Goal: Transaction & Acquisition: Purchase product/service

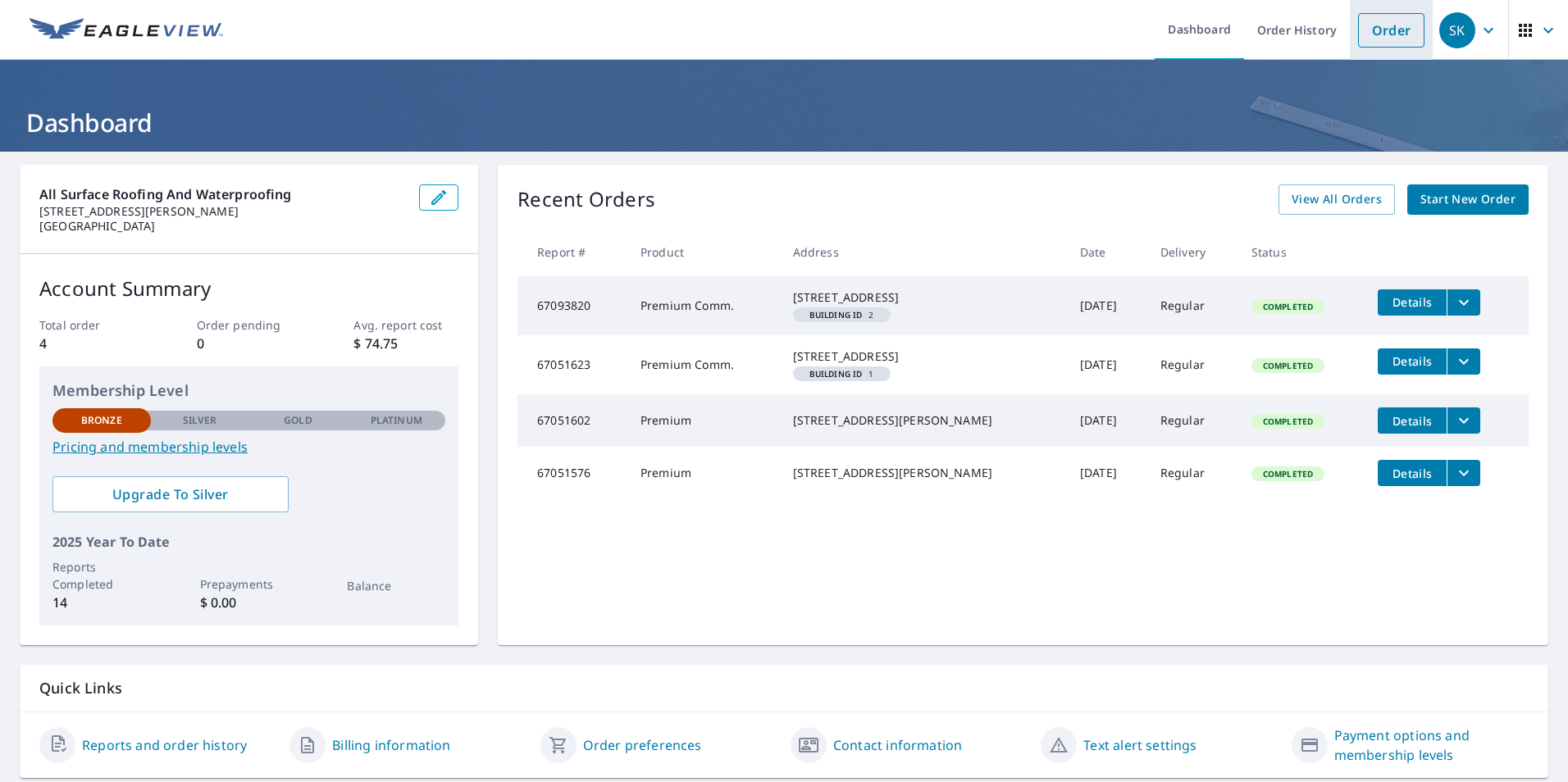
click at [1359, 24] on link "Order" at bounding box center [1392, 30] width 67 height 34
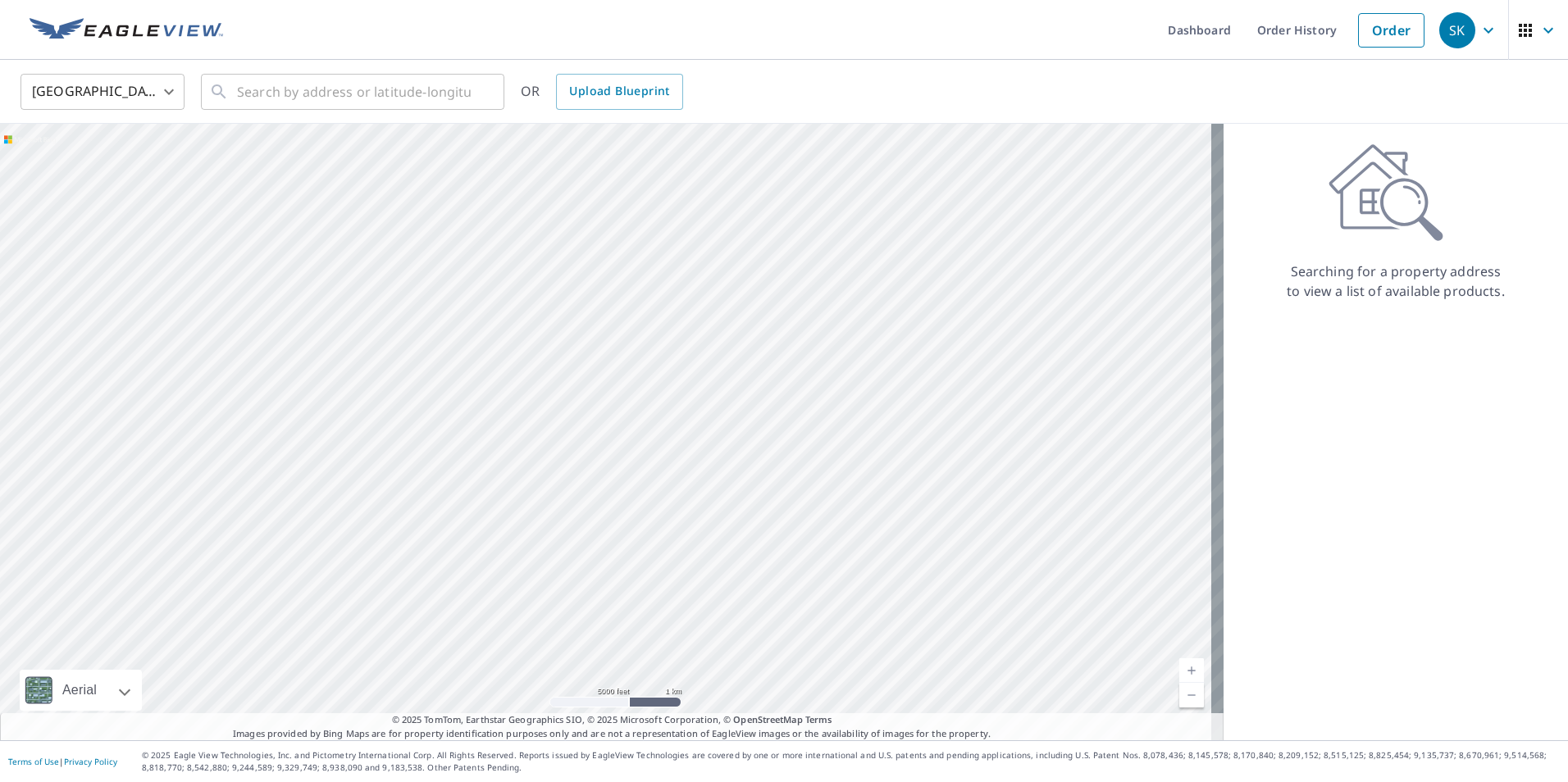
drag, startPoint x: 283, startPoint y: 529, endPoint x: 432, endPoint y: 221, distance: 342.1
click at [432, 221] on div at bounding box center [612, 431] width 1224 height 616
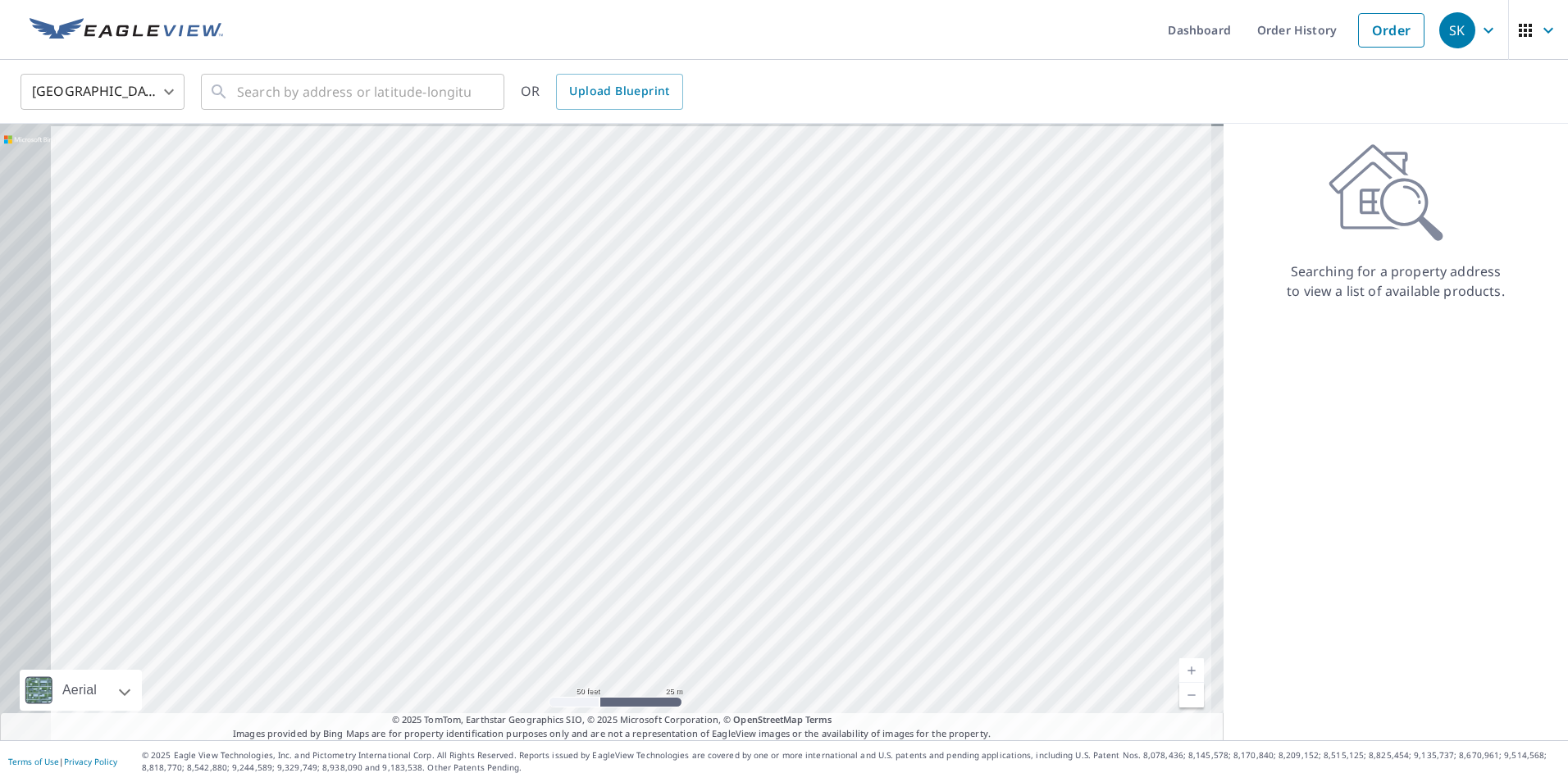
drag, startPoint x: 339, startPoint y: 407, endPoint x: 582, endPoint y: 428, distance: 243.9
click at [582, 428] on div at bounding box center [612, 431] width 1224 height 616
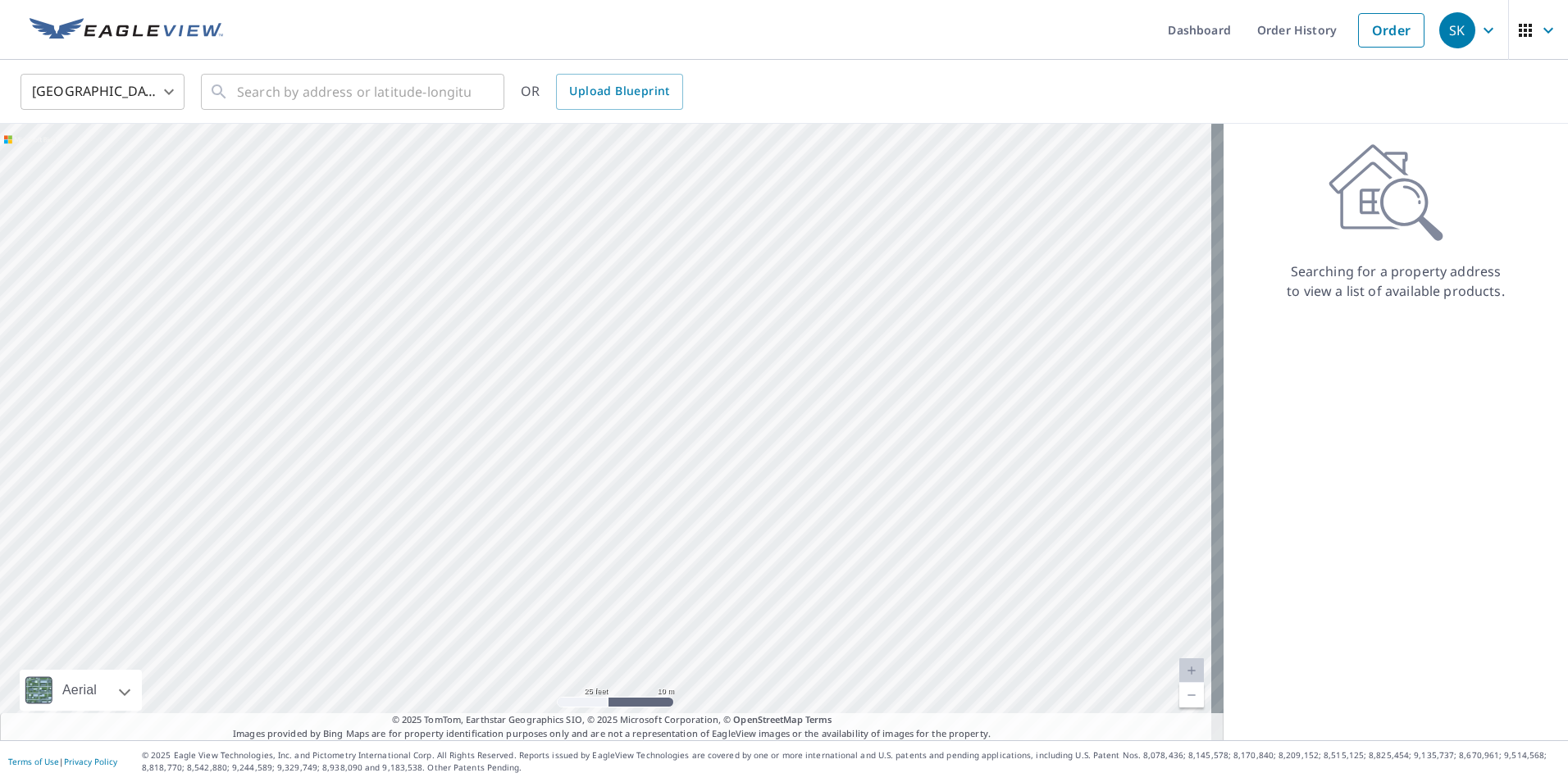
drag, startPoint x: 363, startPoint y: 336, endPoint x: 463, endPoint y: 410, distance: 124.4
click at [463, 410] on div at bounding box center [612, 431] width 1224 height 616
drag, startPoint x: 472, startPoint y: 448, endPoint x: 481, endPoint y: 516, distance: 68.6
click at [481, 516] on div at bounding box center [612, 431] width 1224 height 616
drag, startPoint x: 494, startPoint y: 325, endPoint x: 483, endPoint y: 376, distance: 52.2
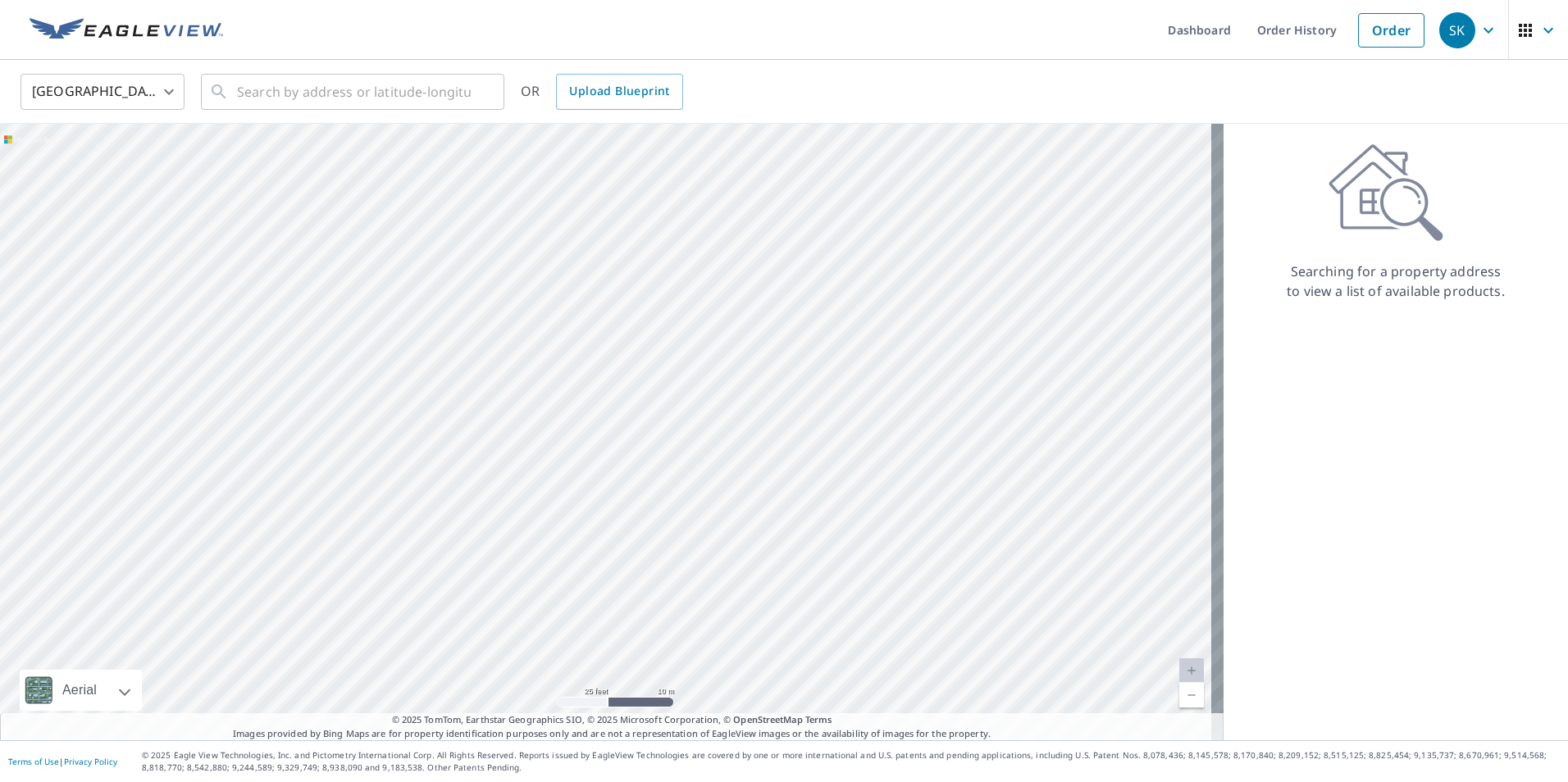
click at [483, 376] on div at bounding box center [612, 431] width 1224 height 616
drag, startPoint x: 481, startPoint y: 289, endPoint x: 453, endPoint y: 538, distance: 250.6
click at [453, 538] on div at bounding box center [612, 431] width 1224 height 616
drag, startPoint x: 524, startPoint y: 291, endPoint x: 569, endPoint y: 130, distance: 167.2
click at [569, 130] on div at bounding box center [612, 431] width 1224 height 616
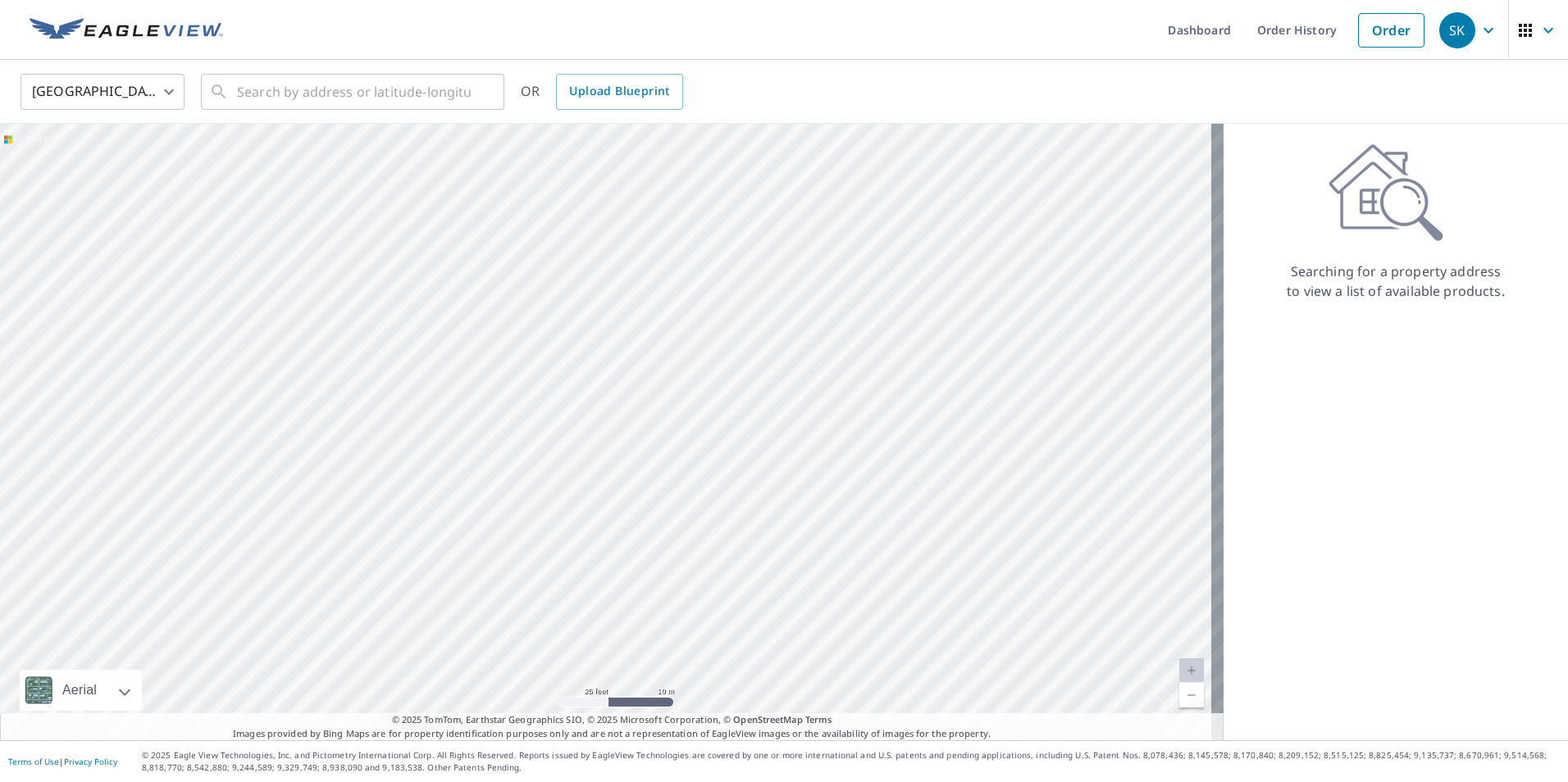
click at [486, 485] on div at bounding box center [612, 431] width 1224 height 616
drag, startPoint x: 315, startPoint y: 291, endPoint x: 294, endPoint y: 148, distance: 144.5
click at [294, 148] on div at bounding box center [612, 431] width 1224 height 616
drag, startPoint x: 557, startPoint y: 481, endPoint x: 479, endPoint y: 174, distance: 316.8
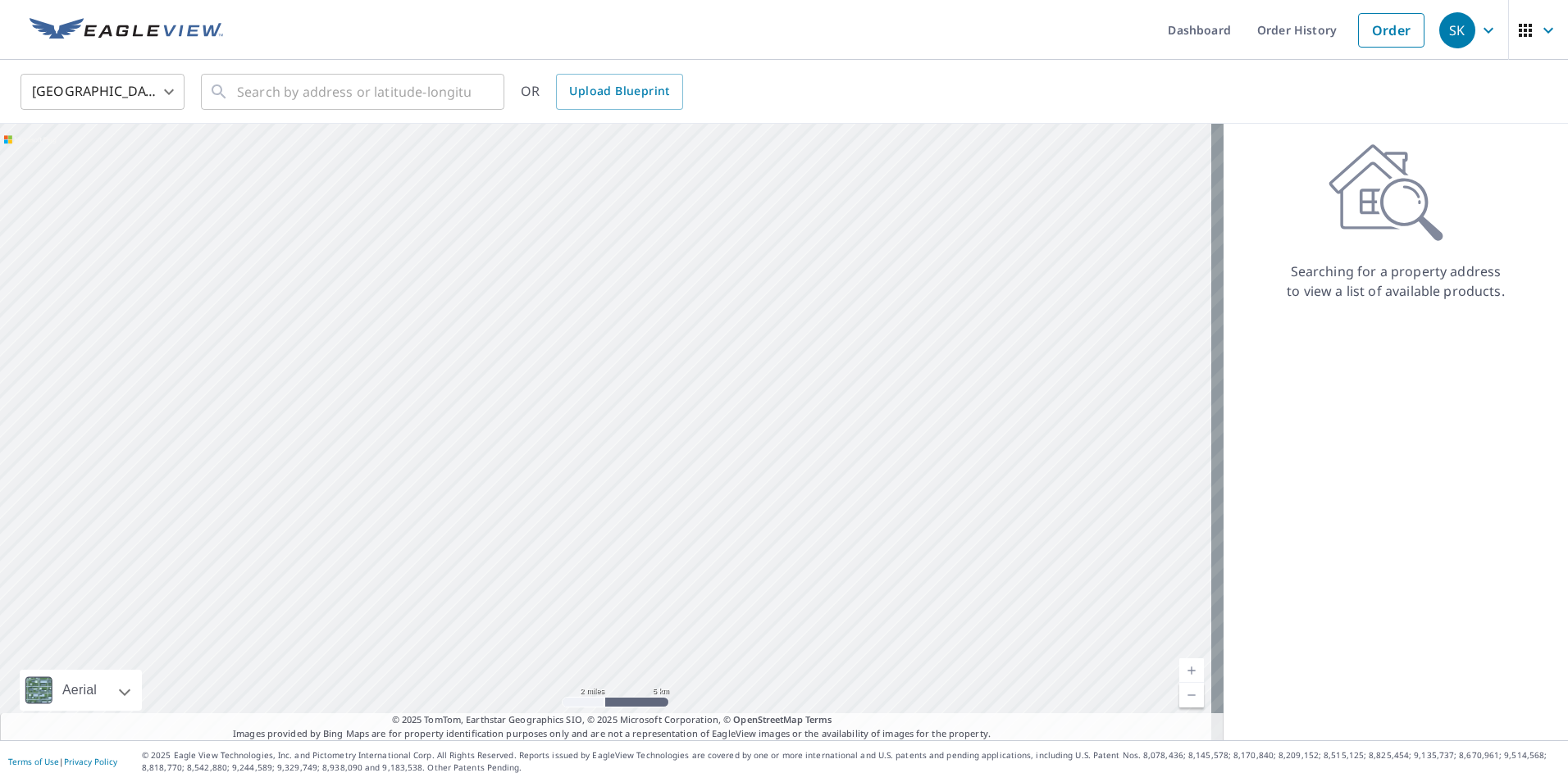
click at [479, 174] on div at bounding box center [612, 431] width 1224 height 616
drag, startPoint x: 564, startPoint y: 374, endPoint x: 549, endPoint y: 328, distance: 48.4
click at [549, 328] on div at bounding box center [612, 431] width 1224 height 616
drag, startPoint x: 354, startPoint y: 236, endPoint x: 377, endPoint y: 567, distance: 331.8
click at [375, 567] on div at bounding box center [612, 431] width 1224 height 616
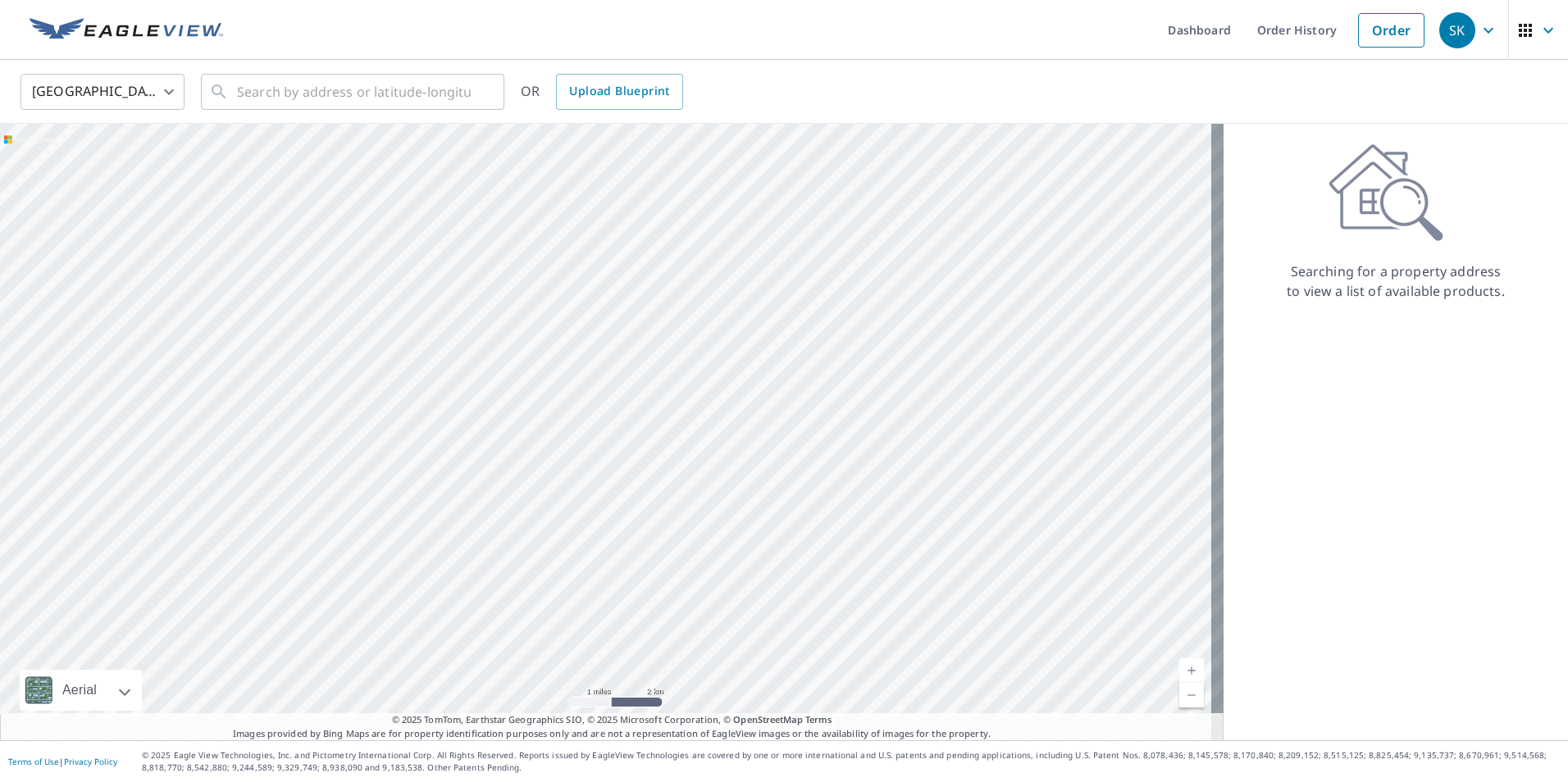
drag, startPoint x: 349, startPoint y: 226, endPoint x: 435, endPoint y: 519, distance: 305.4
click at [439, 521] on div at bounding box center [612, 431] width 1224 height 616
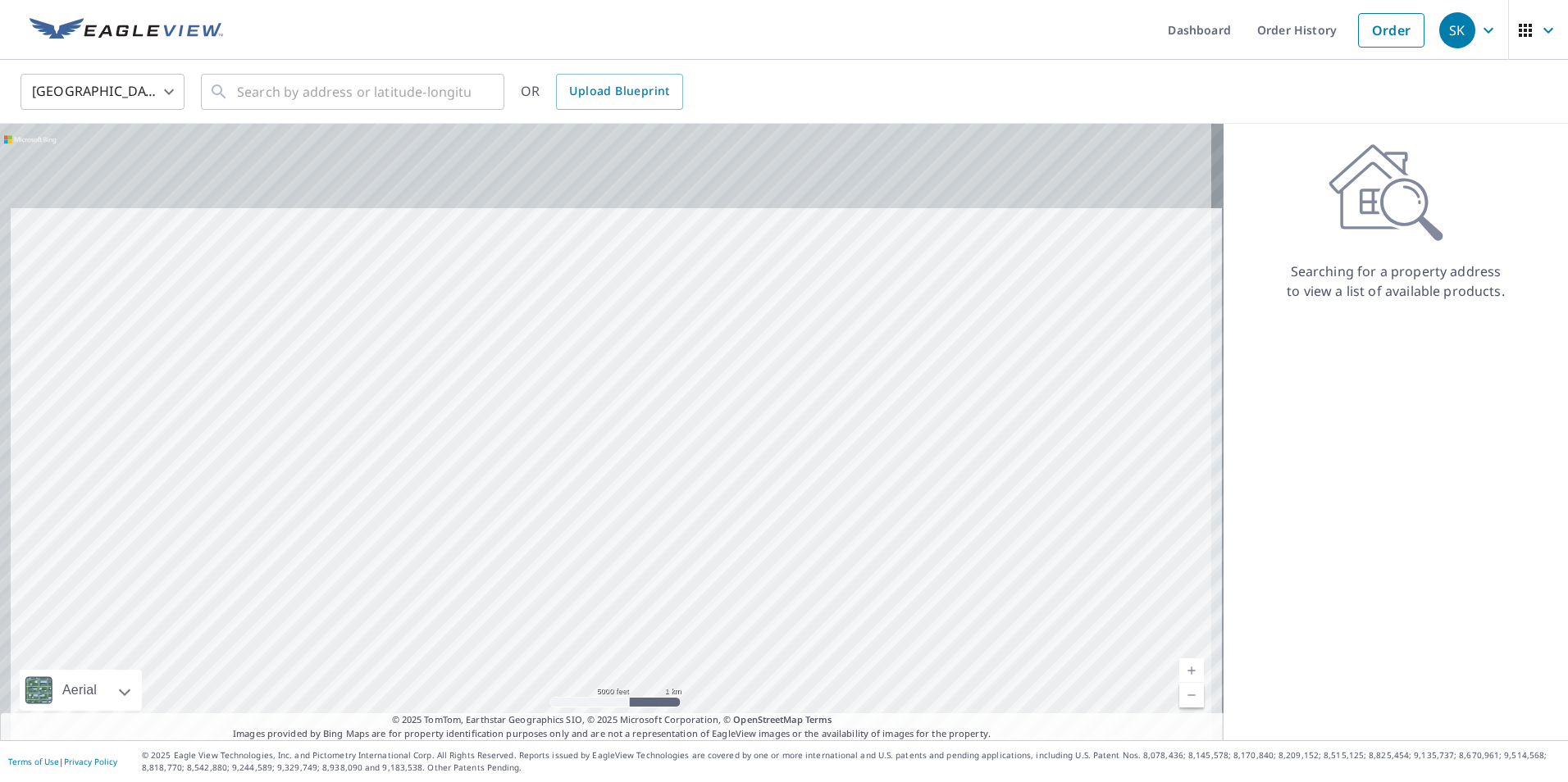
drag, startPoint x: 408, startPoint y: 439, endPoint x: 417, endPoint y: 531, distance: 92.4
click at [417, 531] on div at bounding box center [612, 431] width 1224 height 616
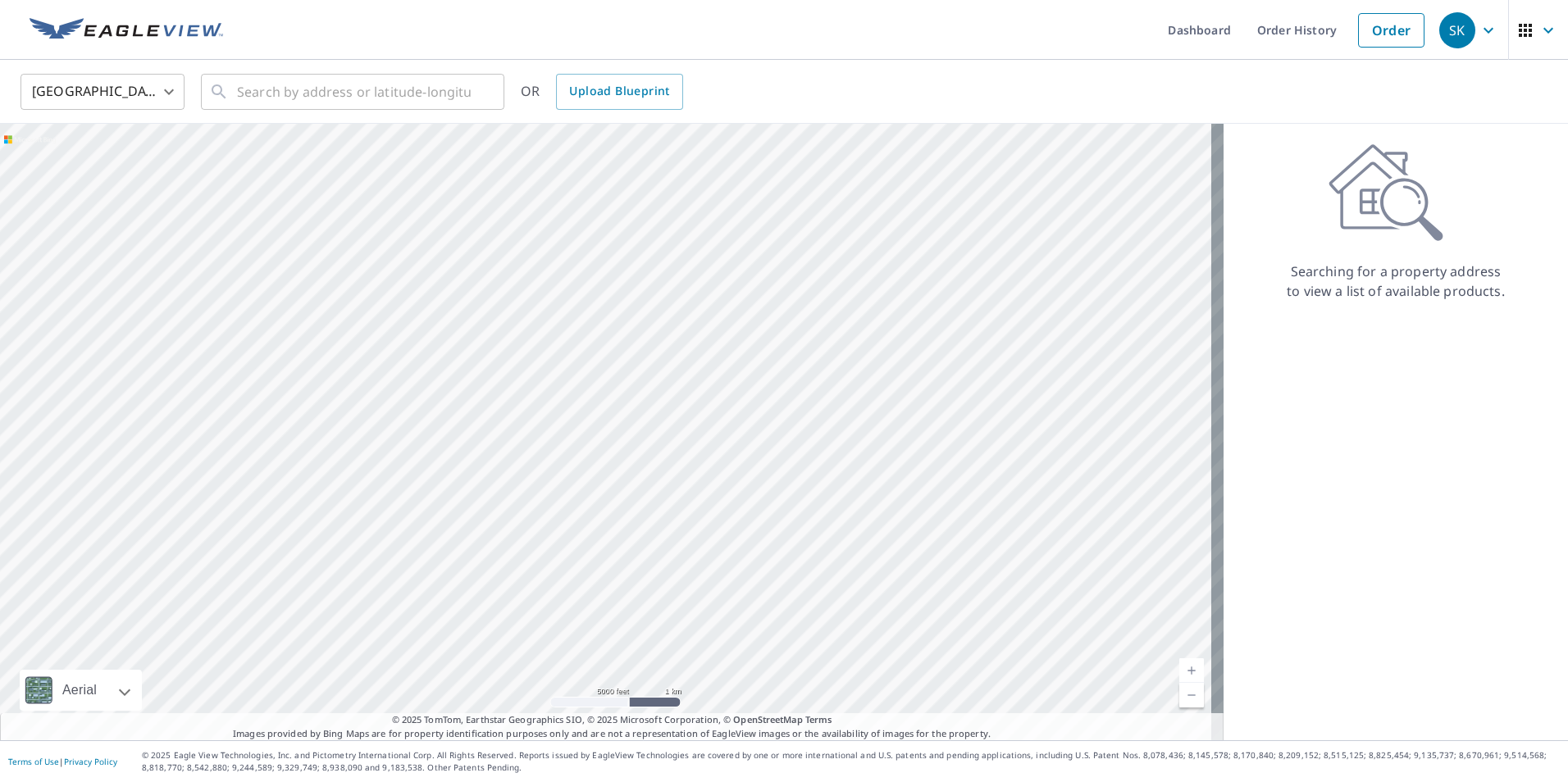
drag, startPoint x: 277, startPoint y: 197, endPoint x: 373, endPoint y: 483, distance: 301.7
click at [373, 483] on div at bounding box center [612, 431] width 1224 height 616
drag, startPoint x: 557, startPoint y: 239, endPoint x: 116, endPoint y: 540, distance: 533.9
click at [95, 551] on div at bounding box center [612, 431] width 1224 height 616
drag, startPoint x: 546, startPoint y: 326, endPoint x: 447, endPoint y: 533, distance: 229.5
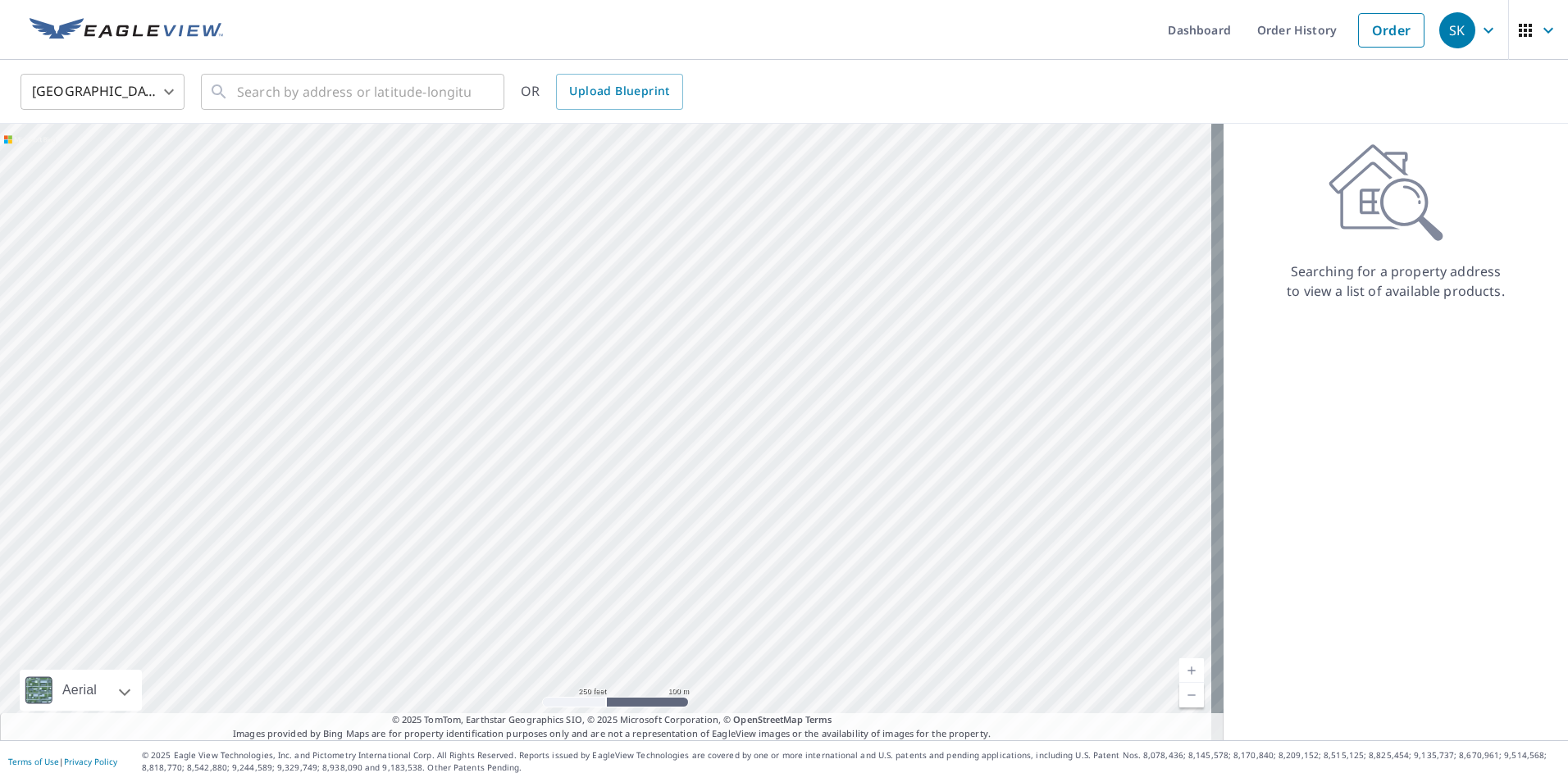
click at [451, 535] on div at bounding box center [612, 431] width 1224 height 616
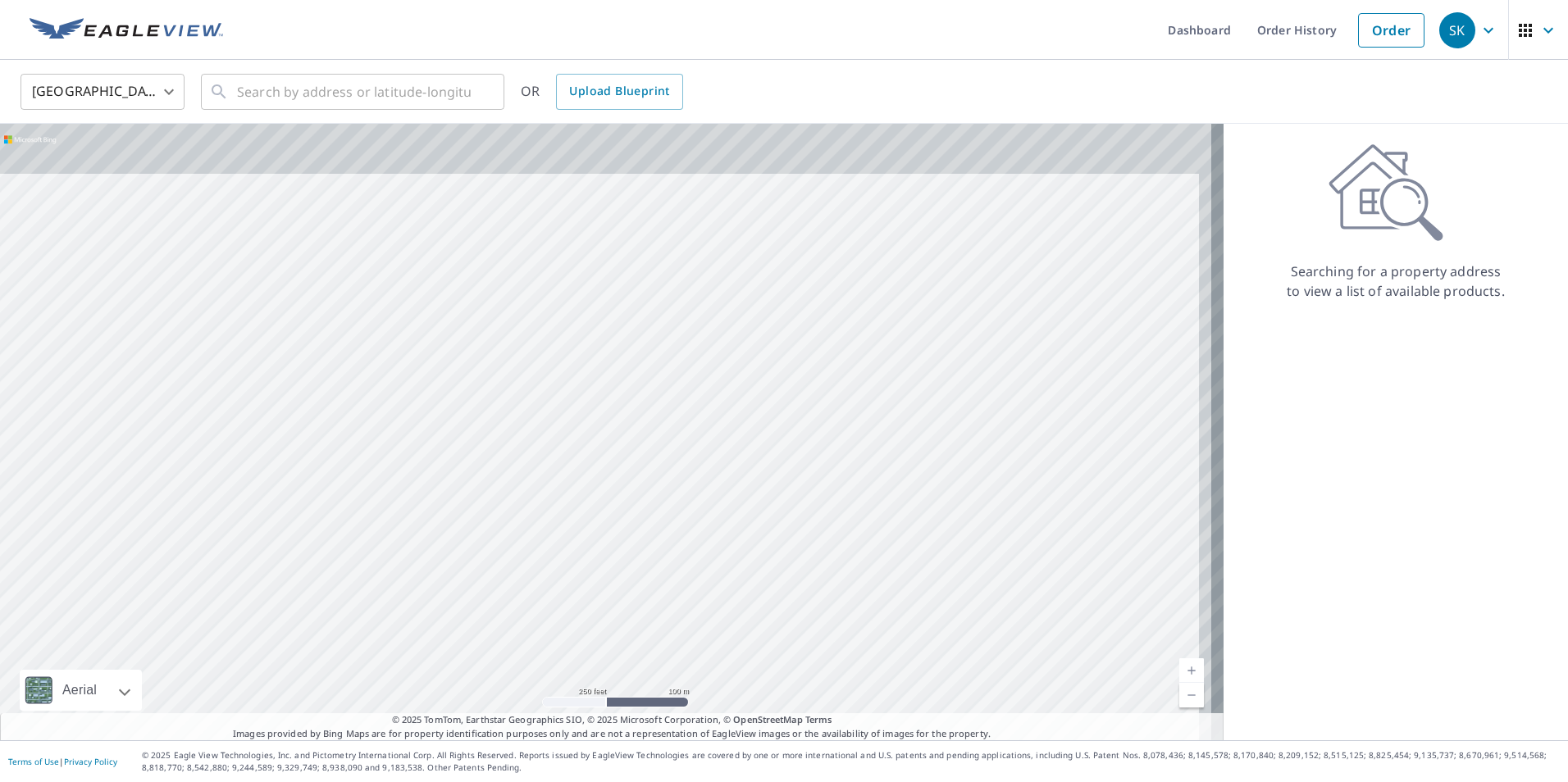
drag, startPoint x: 498, startPoint y: 332, endPoint x: 487, endPoint y: 406, distance: 74.8
click at [487, 406] on div at bounding box center [612, 431] width 1224 height 616
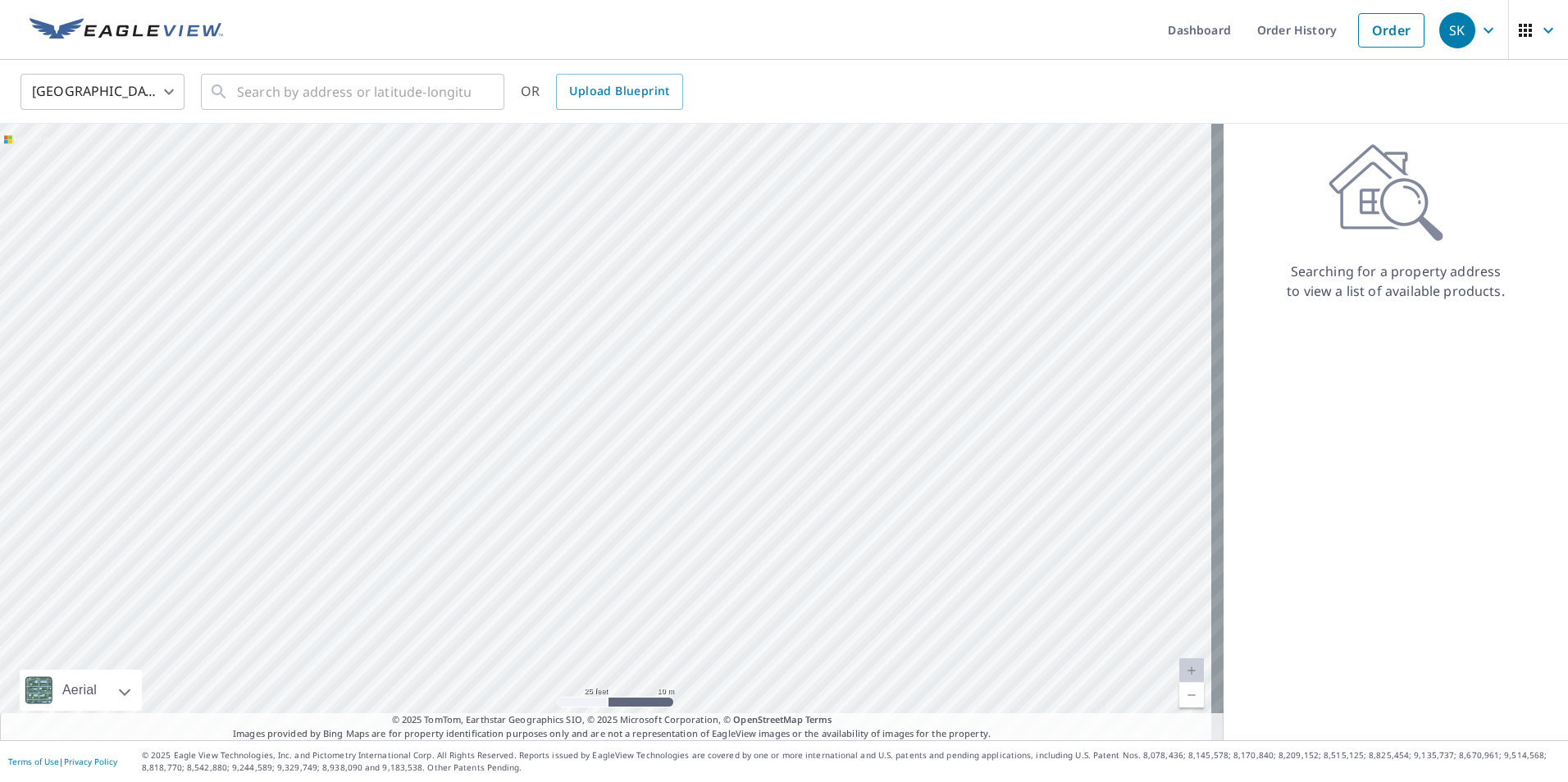
drag, startPoint x: 459, startPoint y: 302, endPoint x: 310, endPoint y: 539, distance: 279.9
click at [310, 539] on div at bounding box center [612, 431] width 1224 height 616
click at [543, 249] on div at bounding box center [612, 431] width 1224 height 616
click at [290, 79] on input "text" at bounding box center [353, 91] width 233 height 46
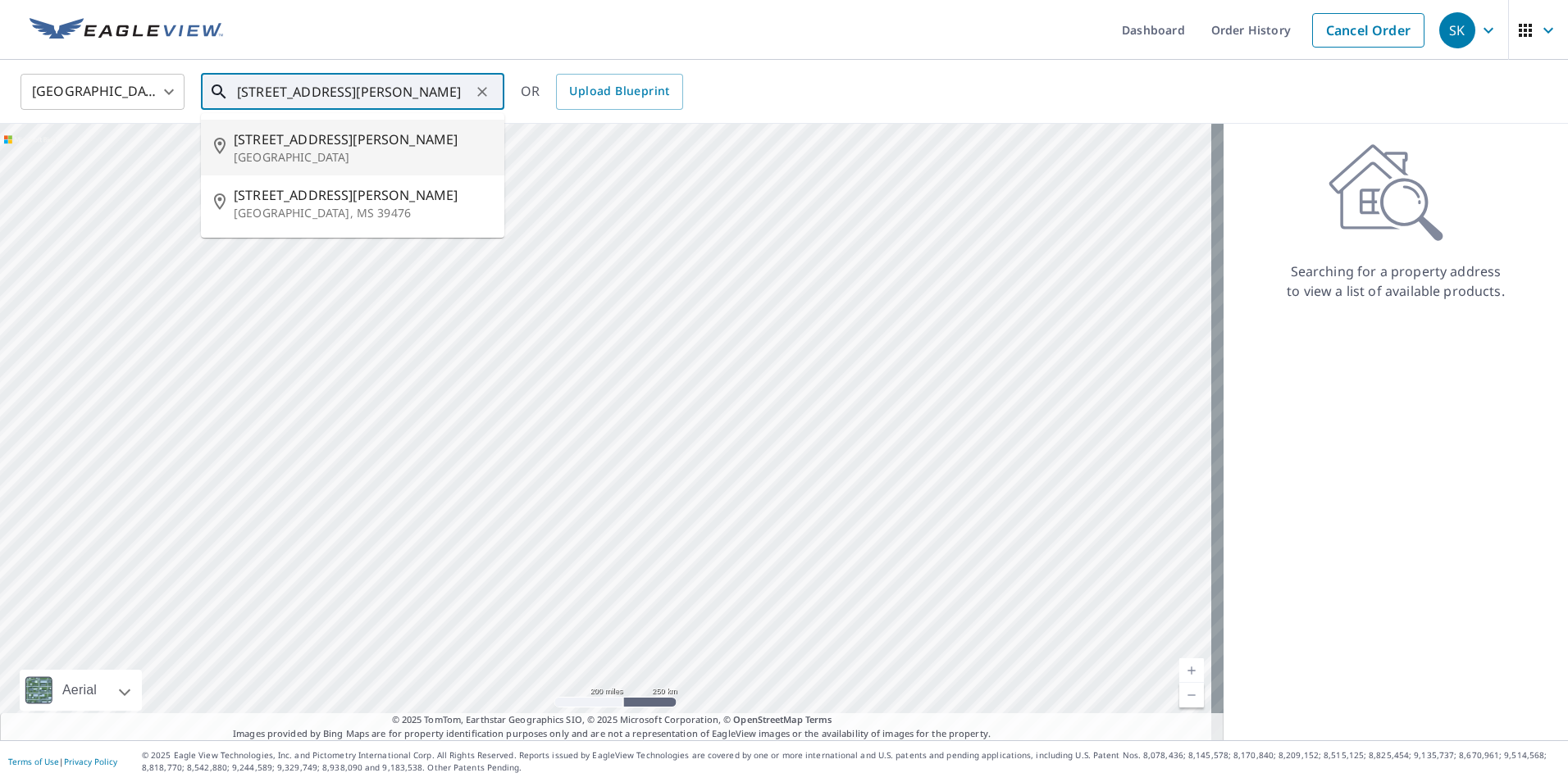
click at [363, 162] on p "[GEOGRAPHIC_DATA]" at bounding box center [362, 157] width 257 height 16
type input "[STREET_ADDRESS][PERSON_NAME][PERSON_NAME]"
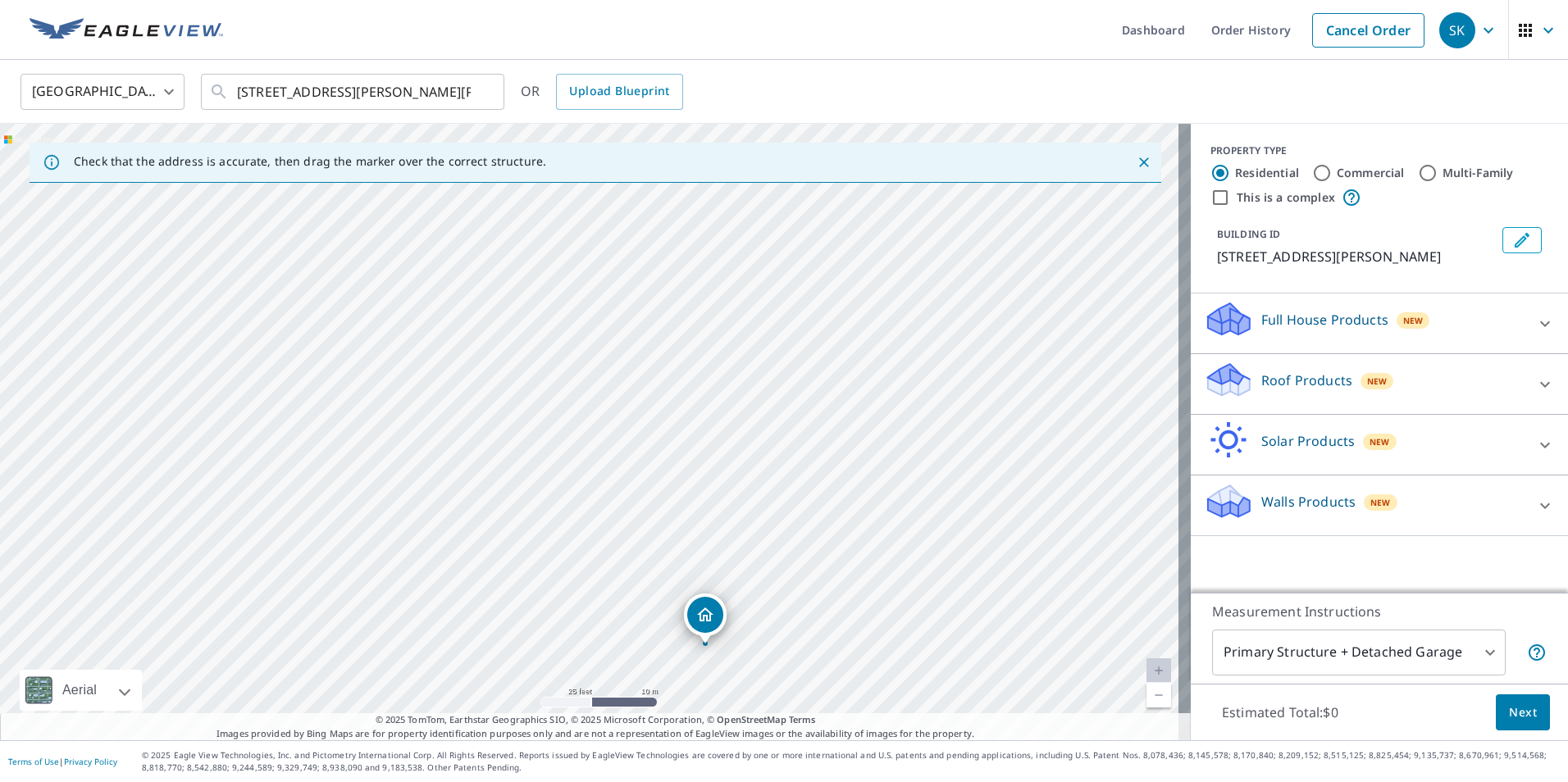
drag, startPoint x: 448, startPoint y: 346, endPoint x: 501, endPoint y: 445, distance: 112.3
click at [498, 463] on div "[STREET_ADDRESS][PERSON_NAME][PERSON_NAME]" at bounding box center [595, 431] width 1191 height 616
drag, startPoint x: 694, startPoint y: 613, endPoint x: 369, endPoint y: 218, distance: 511.5
drag, startPoint x: 435, startPoint y: 478, endPoint x: 397, endPoint y: 610, distance: 137.4
click at [388, 612] on div "[STREET_ADDRESS]" at bounding box center [595, 431] width 1191 height 616
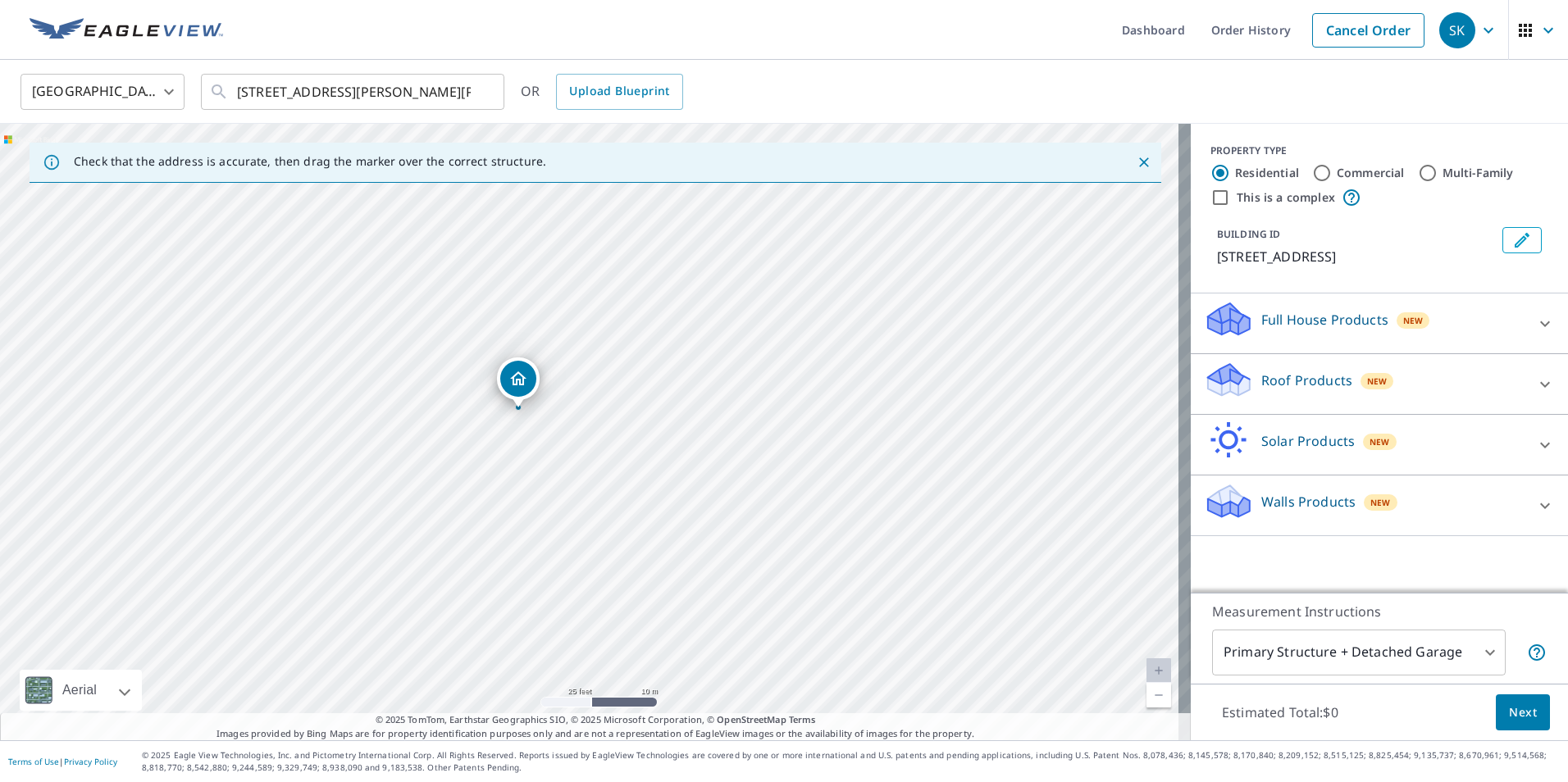
drag, startPoint x: 504, startPoint y: 451, endPoint x: 517, endPoint y: 381, distance: 71.2
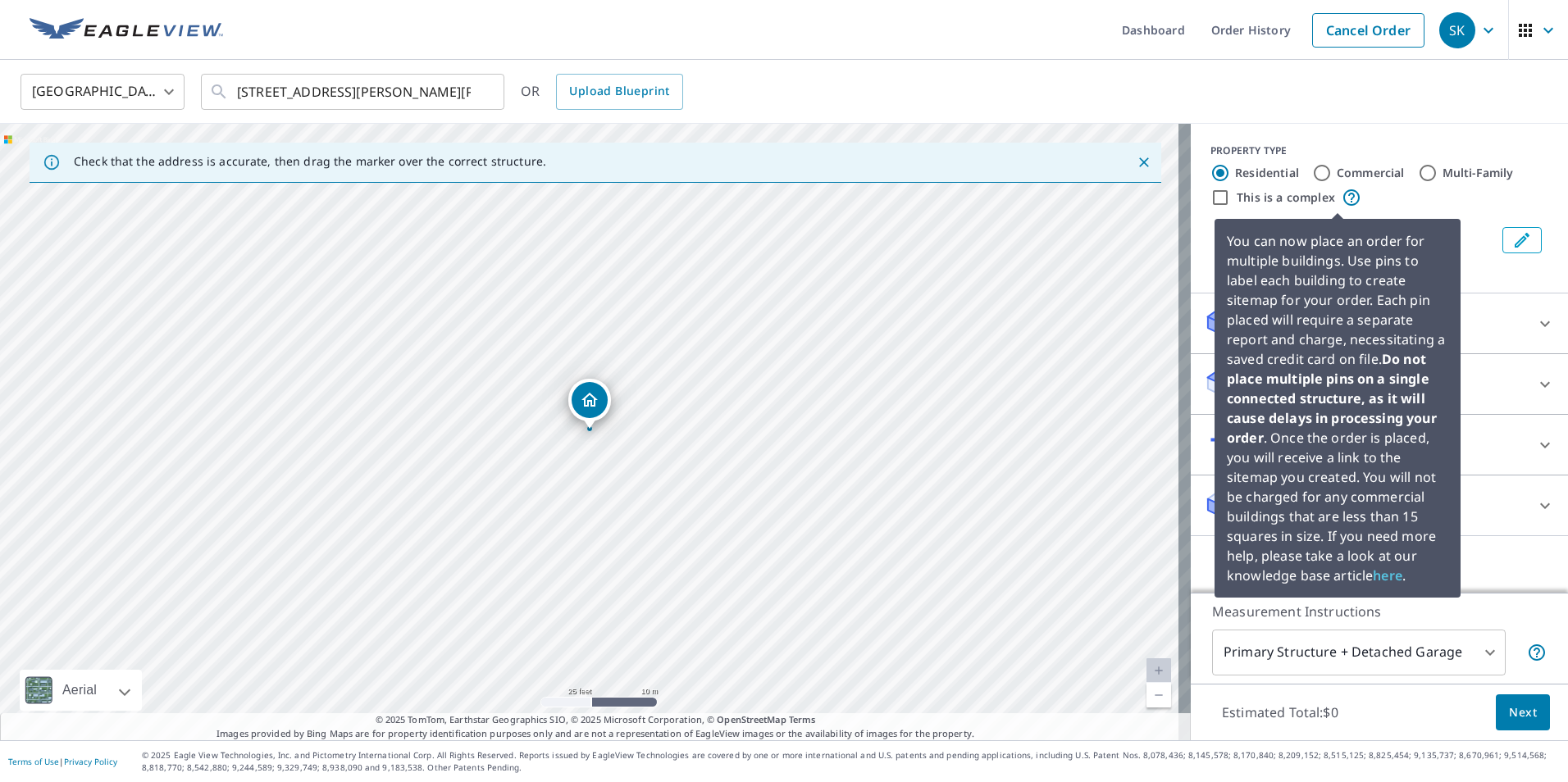
click at [1342, 197] on icon at bounding box center [1352, 197] width 20 height 20
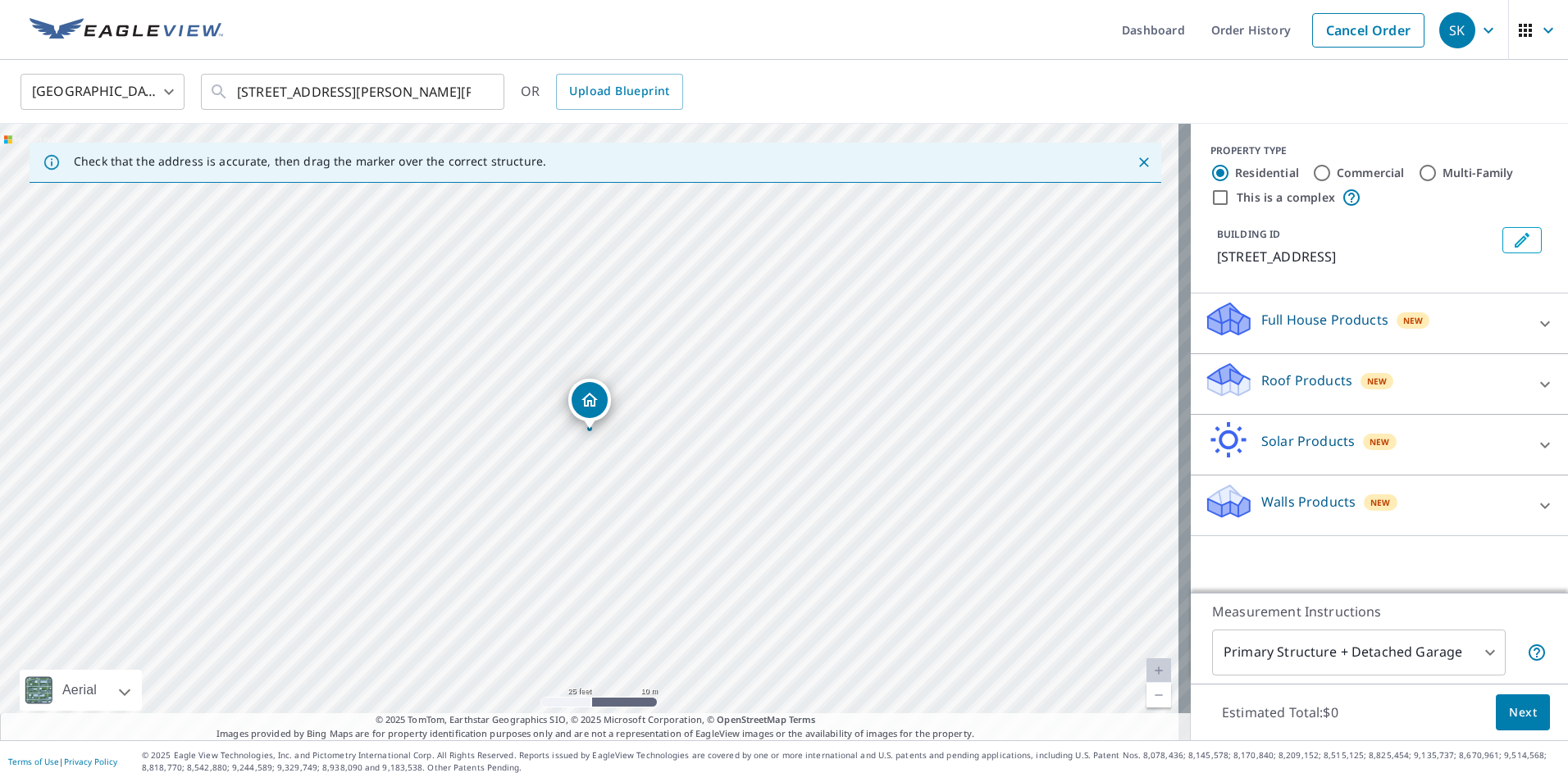
click at [1213, 197] on input "This is a complex" at bounding box center [1220, 197] width 20 height 20
checkbox input "true"
radio input "false"
radio input "true"
type input "4"
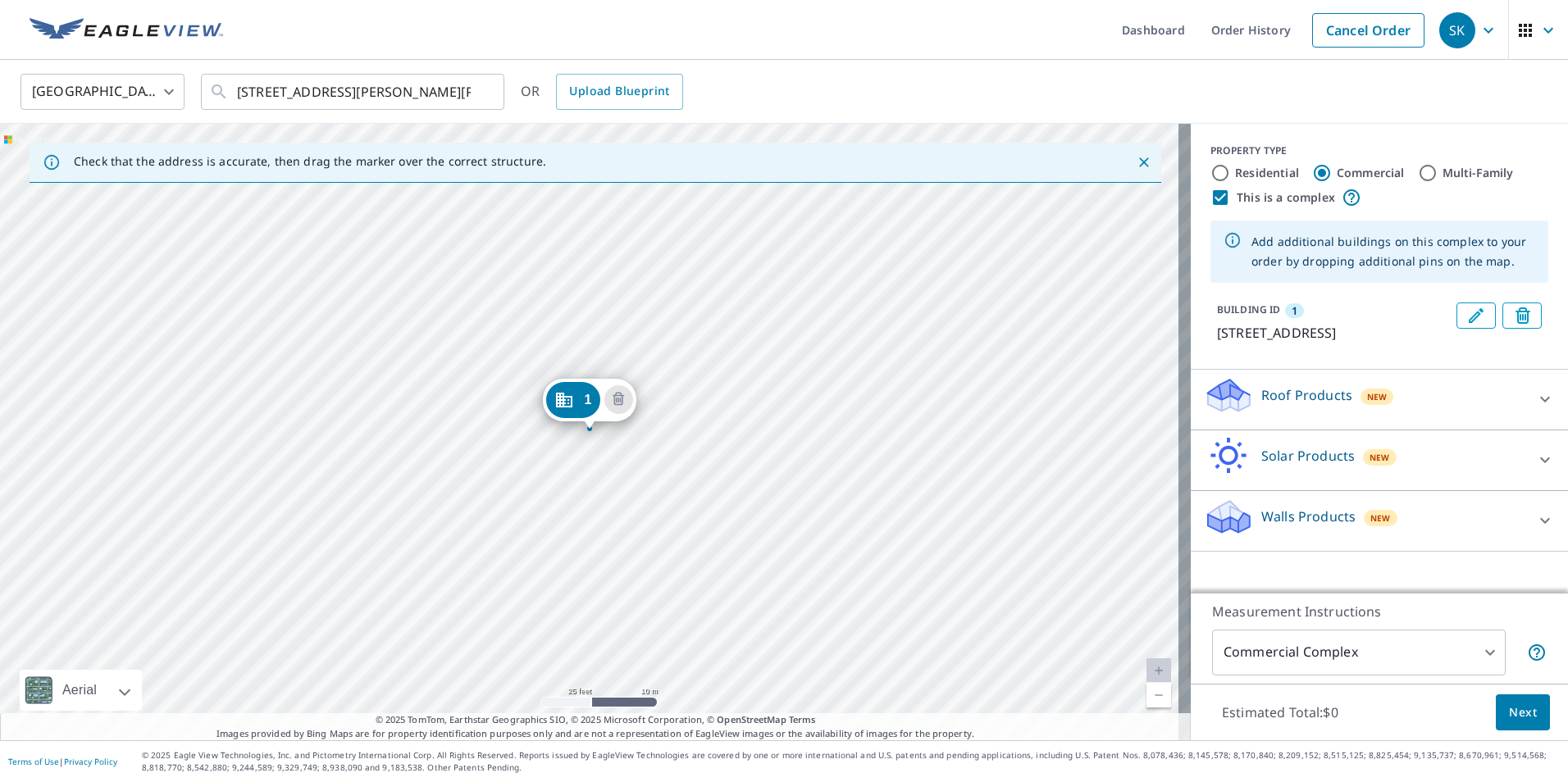
click at [658, 221] on div "1 [STREET_ADDRESS]" at bounding box center [595, 431] width 1191 height 616
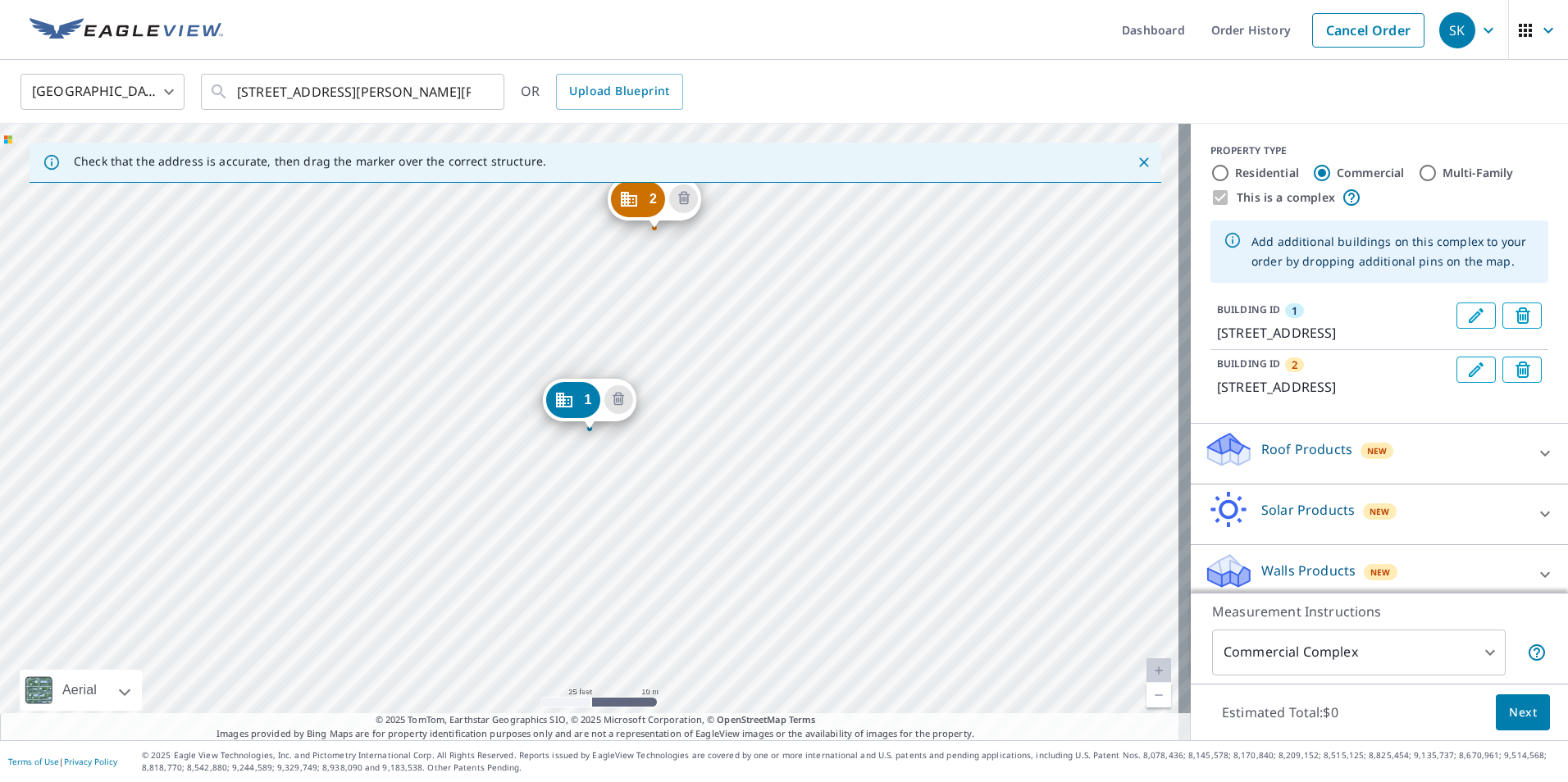
drag, startPoint x: 656, startPoint y: 216, endPoint x: 652, endPoint y: 227, distance: 11.7
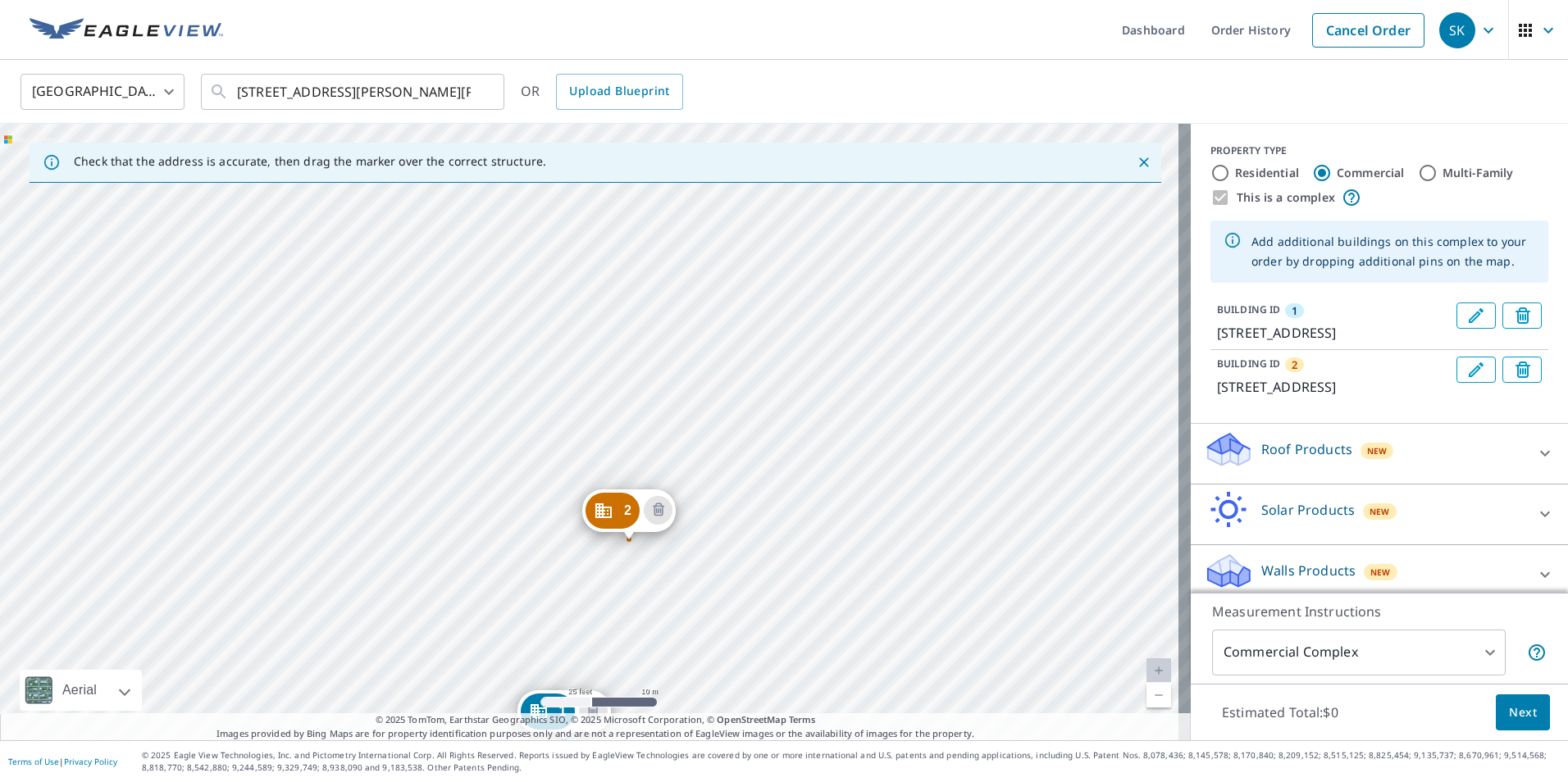
drag, startPoint x: 739, startPoint y: 264, endPoint x: 716, endPoint y: 593, distance: 329.8
click at [716, 593] on div "2 [STREET_ADDRESS] 1 [STREET_ADDRESS]" at bounding box center [595, 431] width 1191 height 616
click at [698, 352] on div "2 [STREET_ADDRESS] 1 [STREET_ADDRESS]" at bounding box center [595, 431] width 1191 height 616
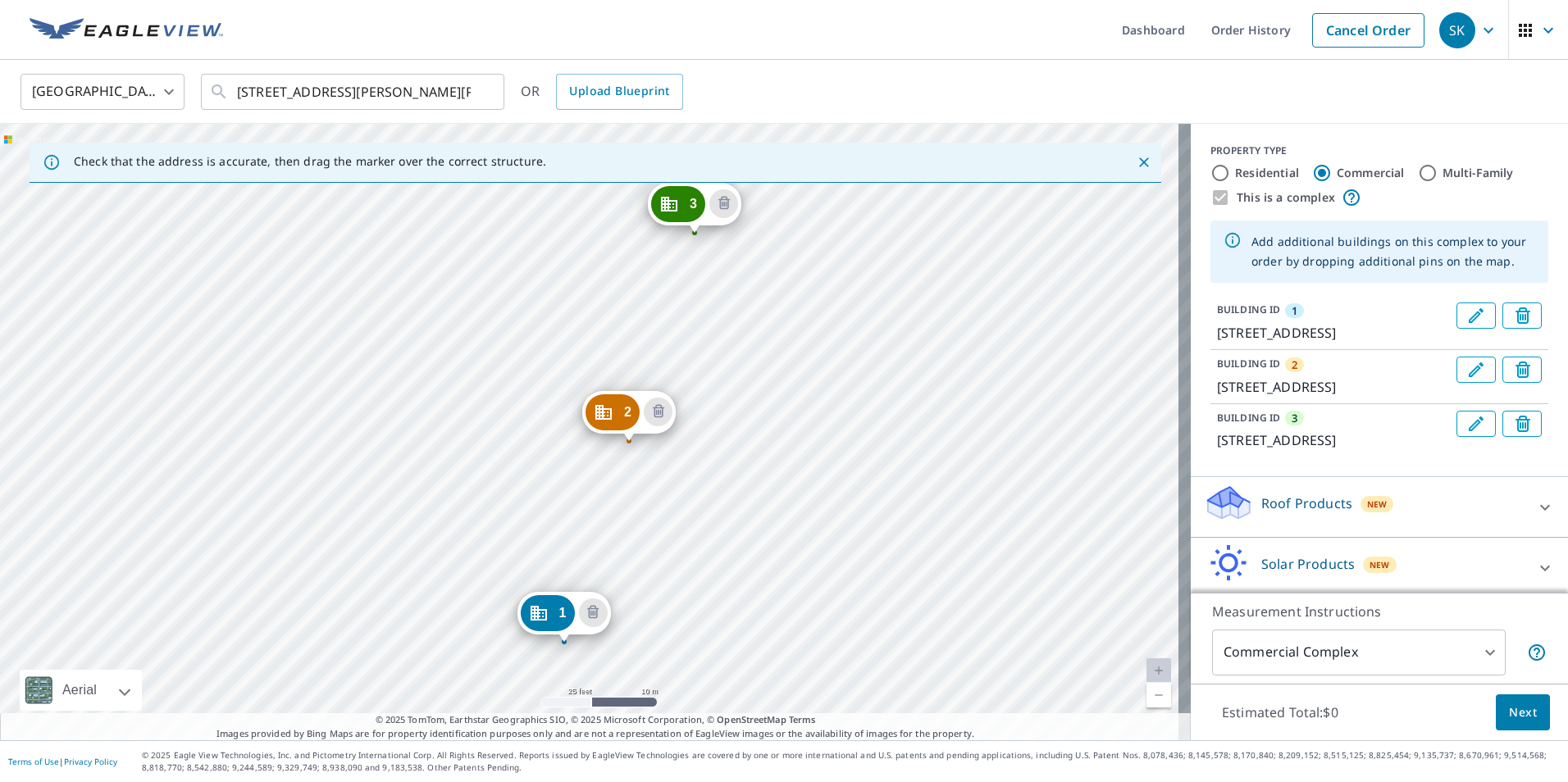
drag, startPoint x: 752, startPoint y: 336, endPoint x: 727, endPoint y: 550, distance: 215.5
click at [727, 550] on div "2 [STREET_ADDRESS] 3 [STREET_ADDRESS] 1 [STREET_ADDRESS]" at bounding box center [595, 431] width 1191 height 616
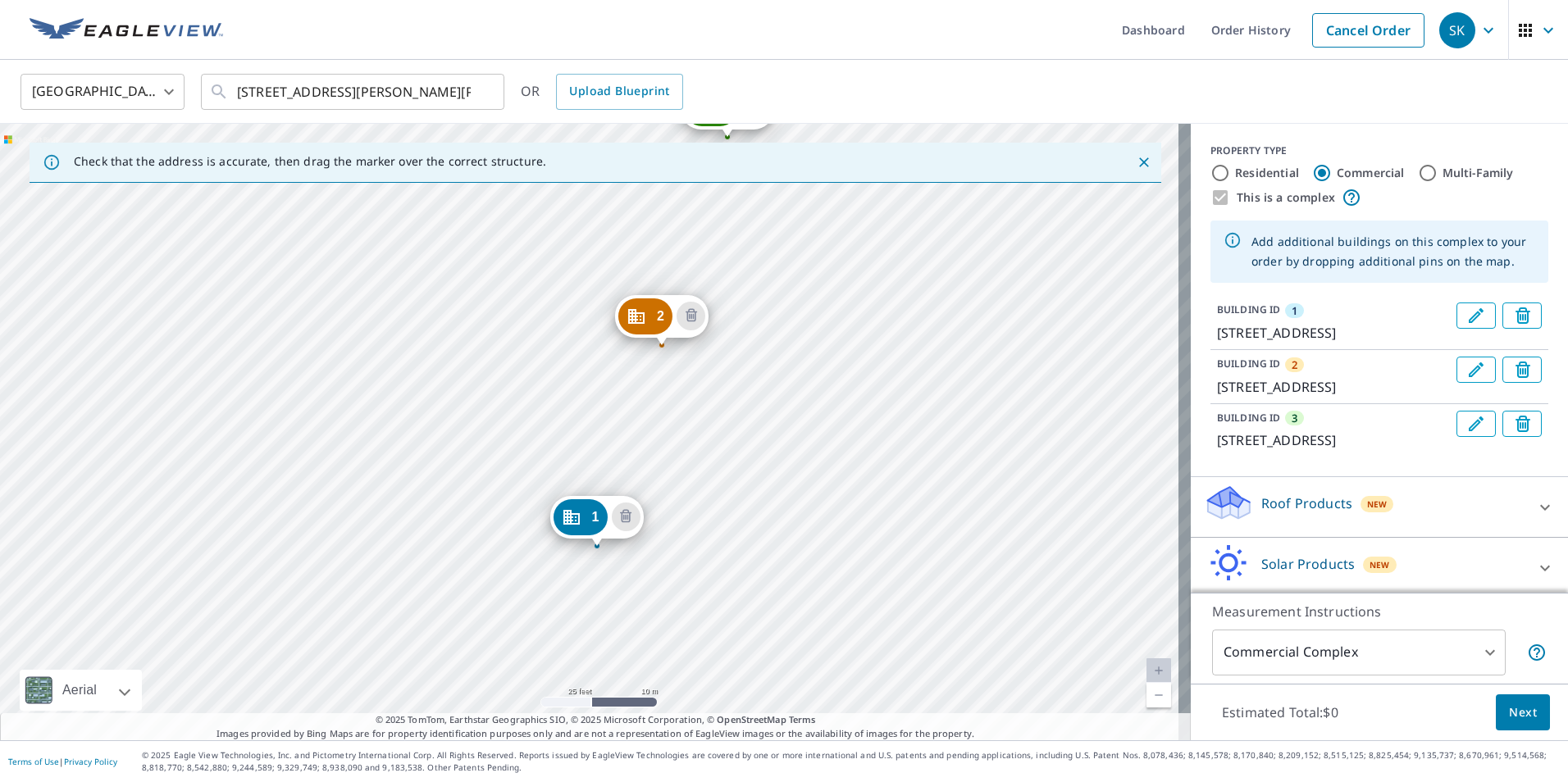
drag, startPoint x: 728, startPoint y: 479, endPoint x: 760, endPoint y: 383, distance: 101.2
click at [760, 383] on div "2 [STREET_ADDRESS] 3 [STREET_ADDRESS] 1 [STREET_ADDRESS]" at bounding box center [595, 431] width 1191 height 616
click at [1466, 317] on icon "Edit building 1" at bounding box center [1476, 315] width 20 height 20
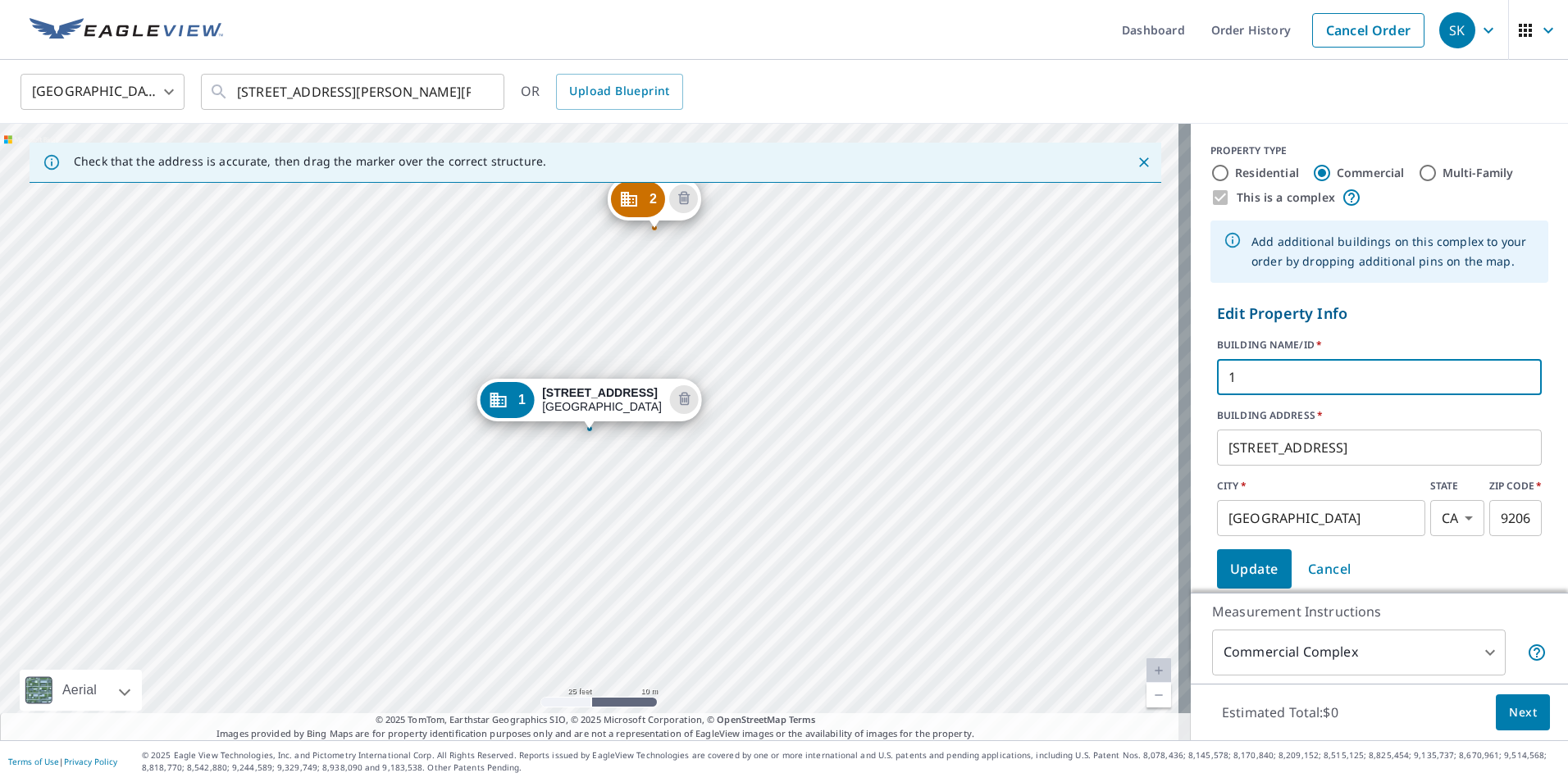
drag, startPoint x: 1263, startPoint y: 383, endPoint x: 1176, endPoint y: 380, distance: 87.1
click at [1176, 380] on div "Check that the address is accurate, then drag the marker over the correct struc…" at bounding box center [784, 431] width 1568 height 616
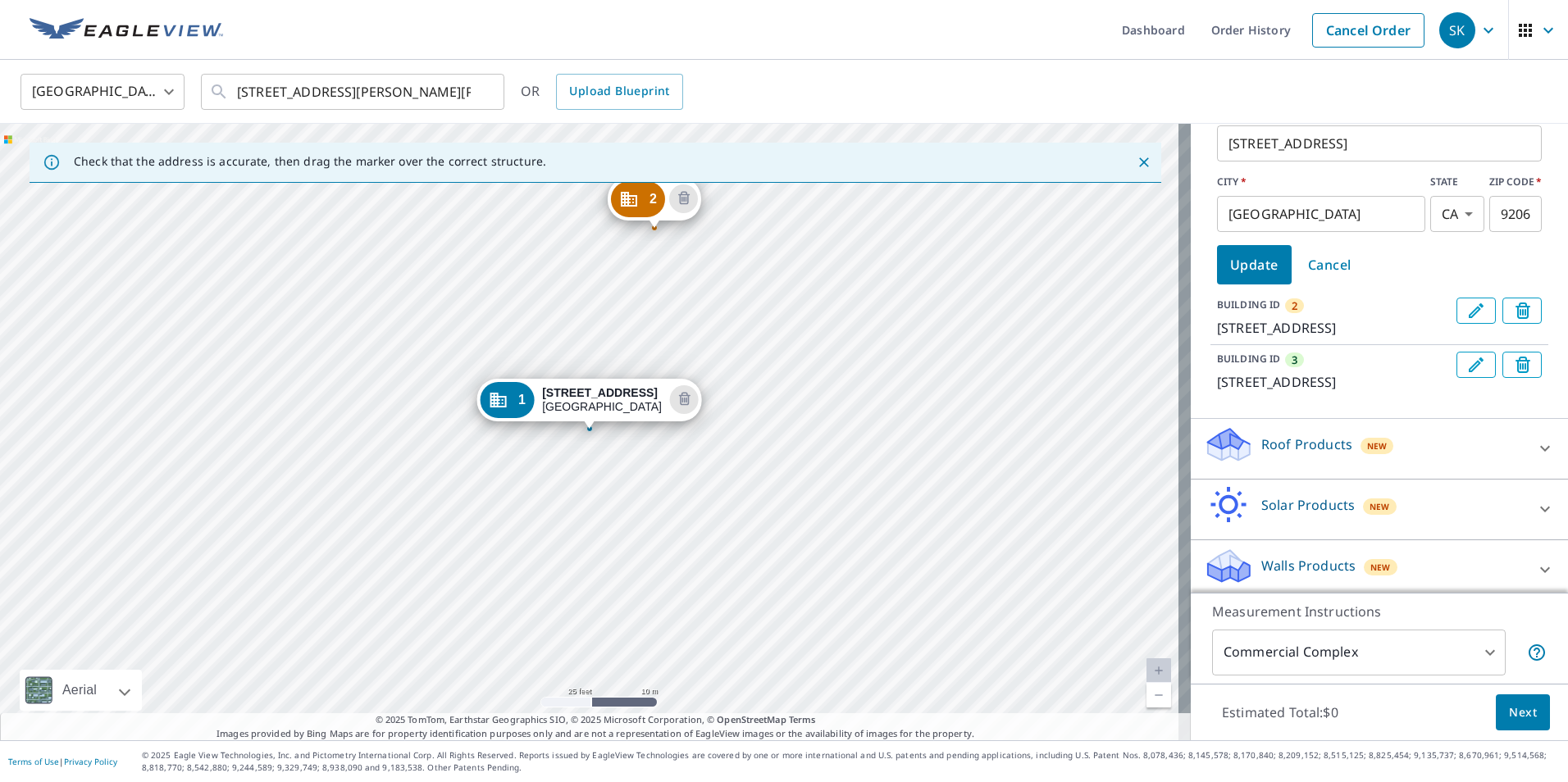
scroll to position [351, 0]
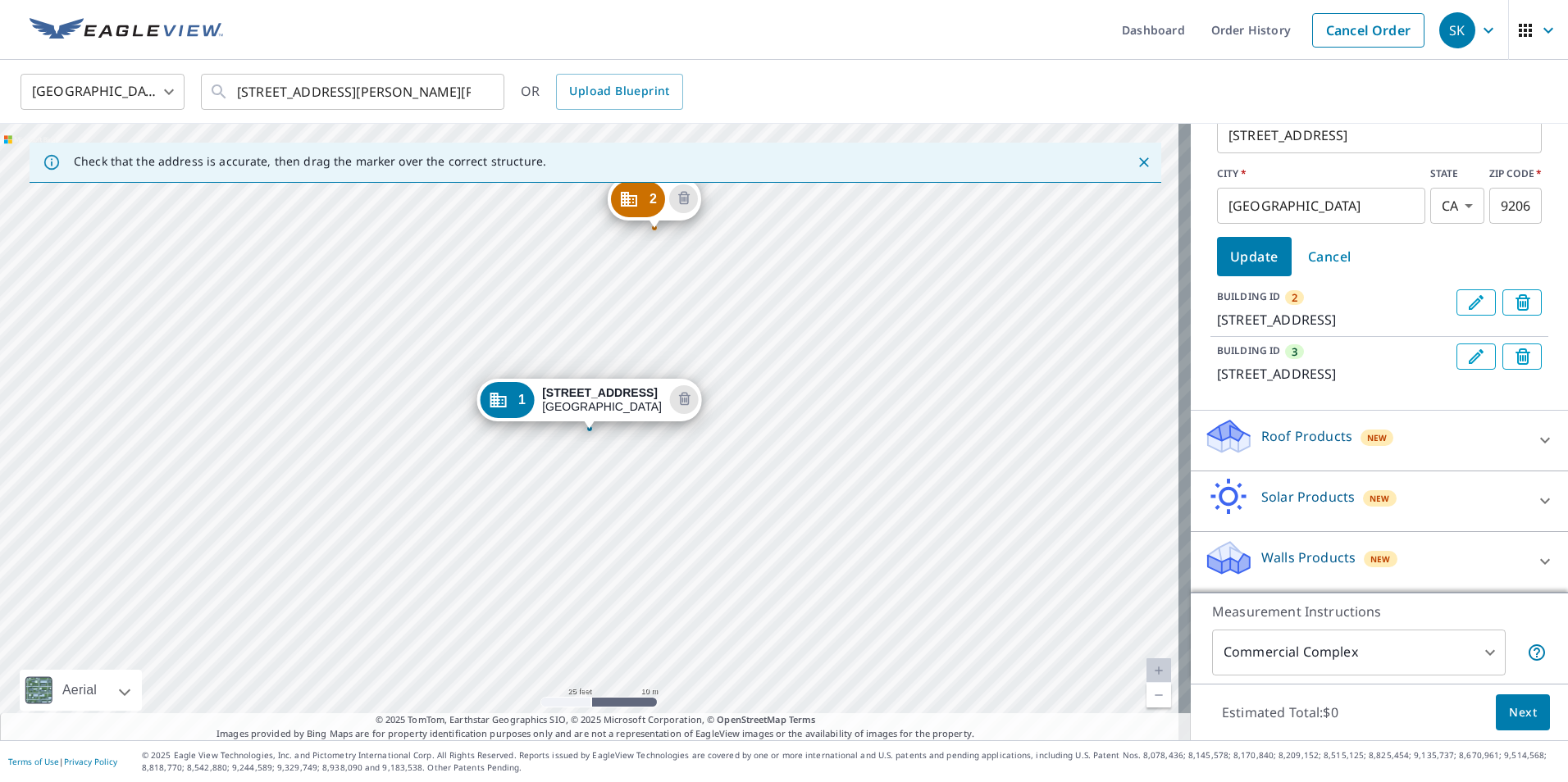
type input "Horse Stable Building"
click at [1469, 295] on icon "Edit building 2" at bounding box center [1476, 302] width 14 height 14
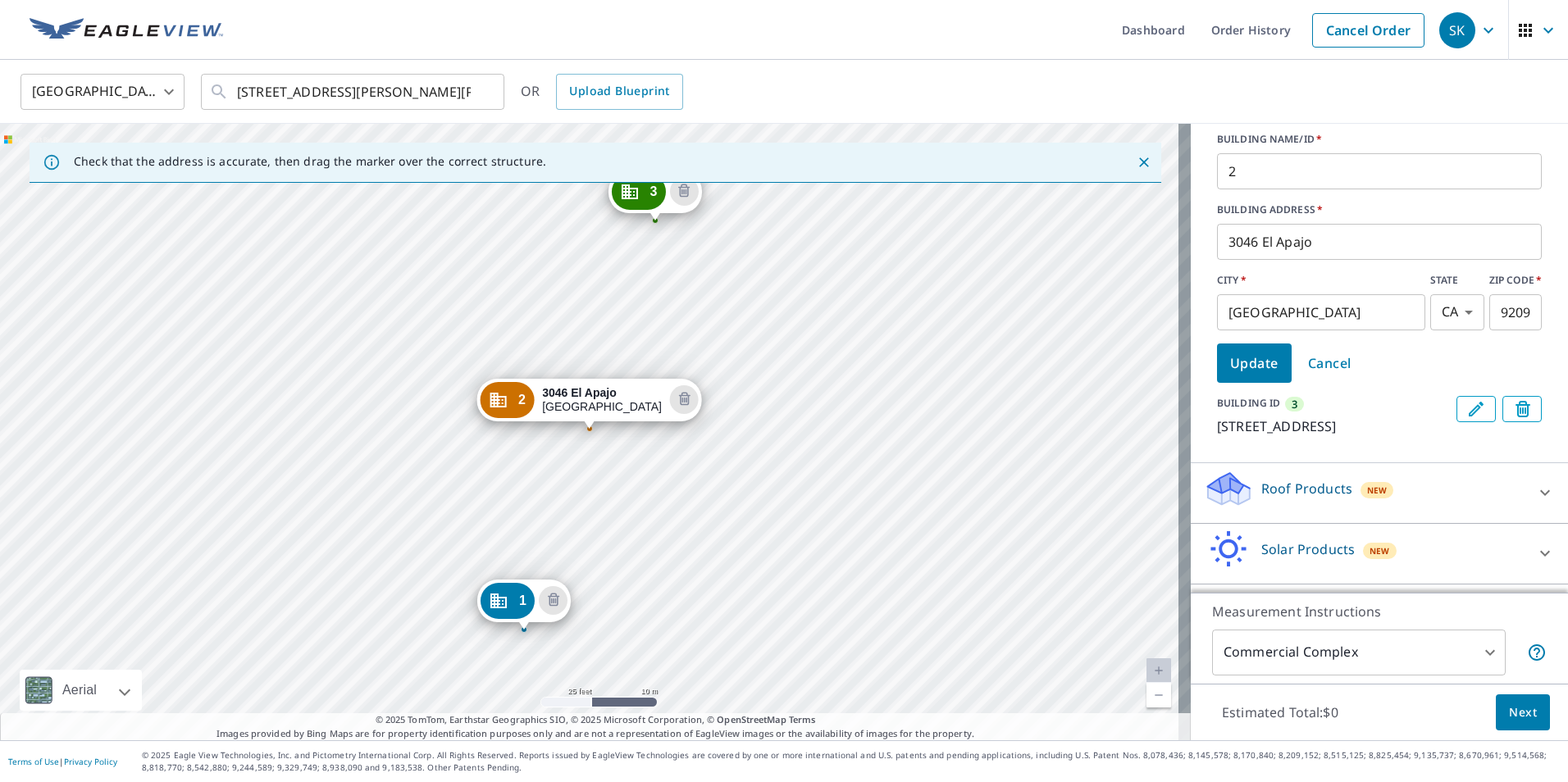
scroll to position [105, 0]
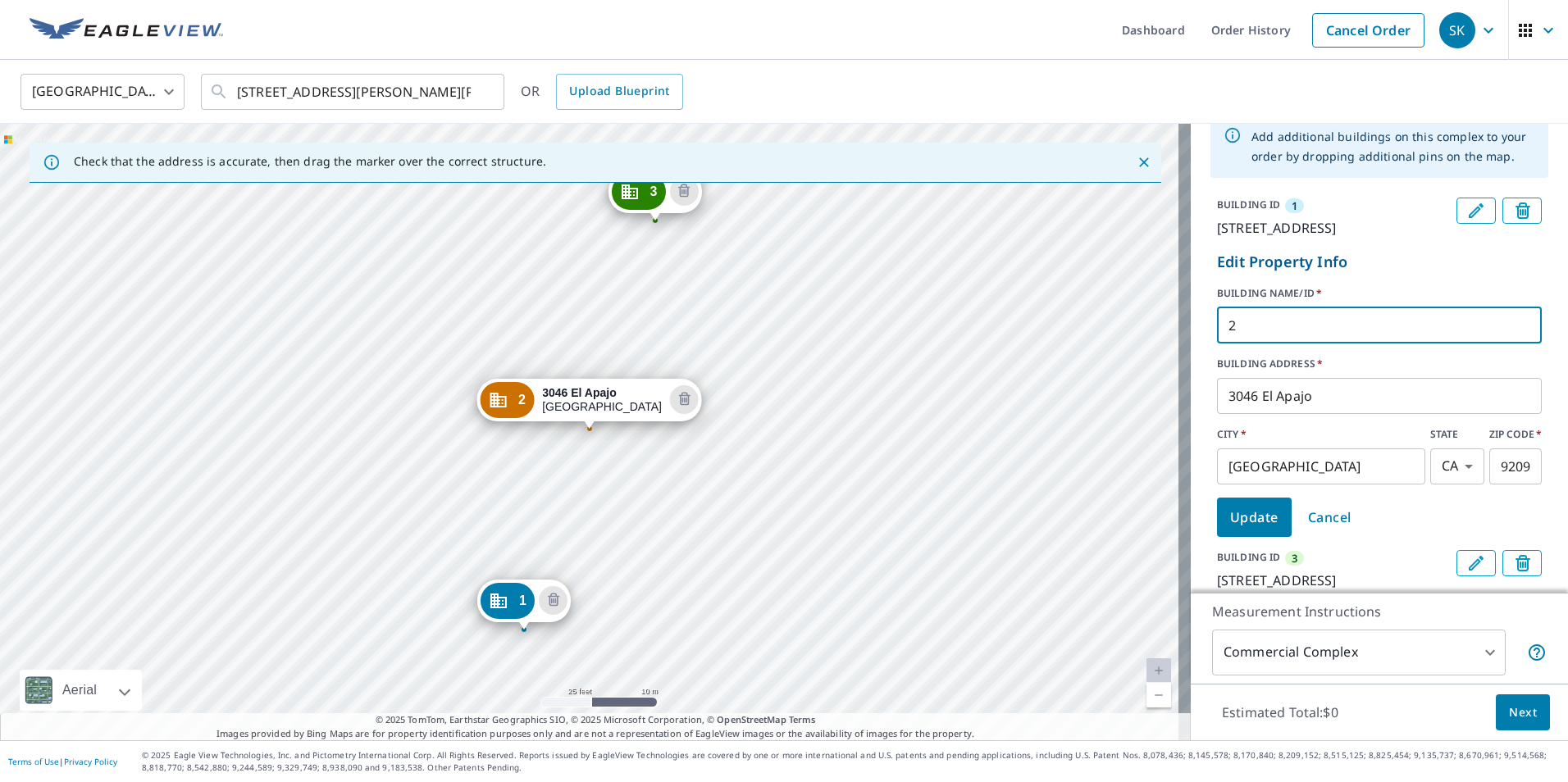
drag, startPoint x: 1241, startPoint y: 346, endPoint x: 1183, endPoint y: 341, distance: 58.2
click at [1191, 341] on div "BUILDING ID 1 [STREET_ADDRESS] Edit Property Info BUILDING NAME/ID   * 2 ​ BUIL…" at bounding box center [1379, 394] width 377 height 406
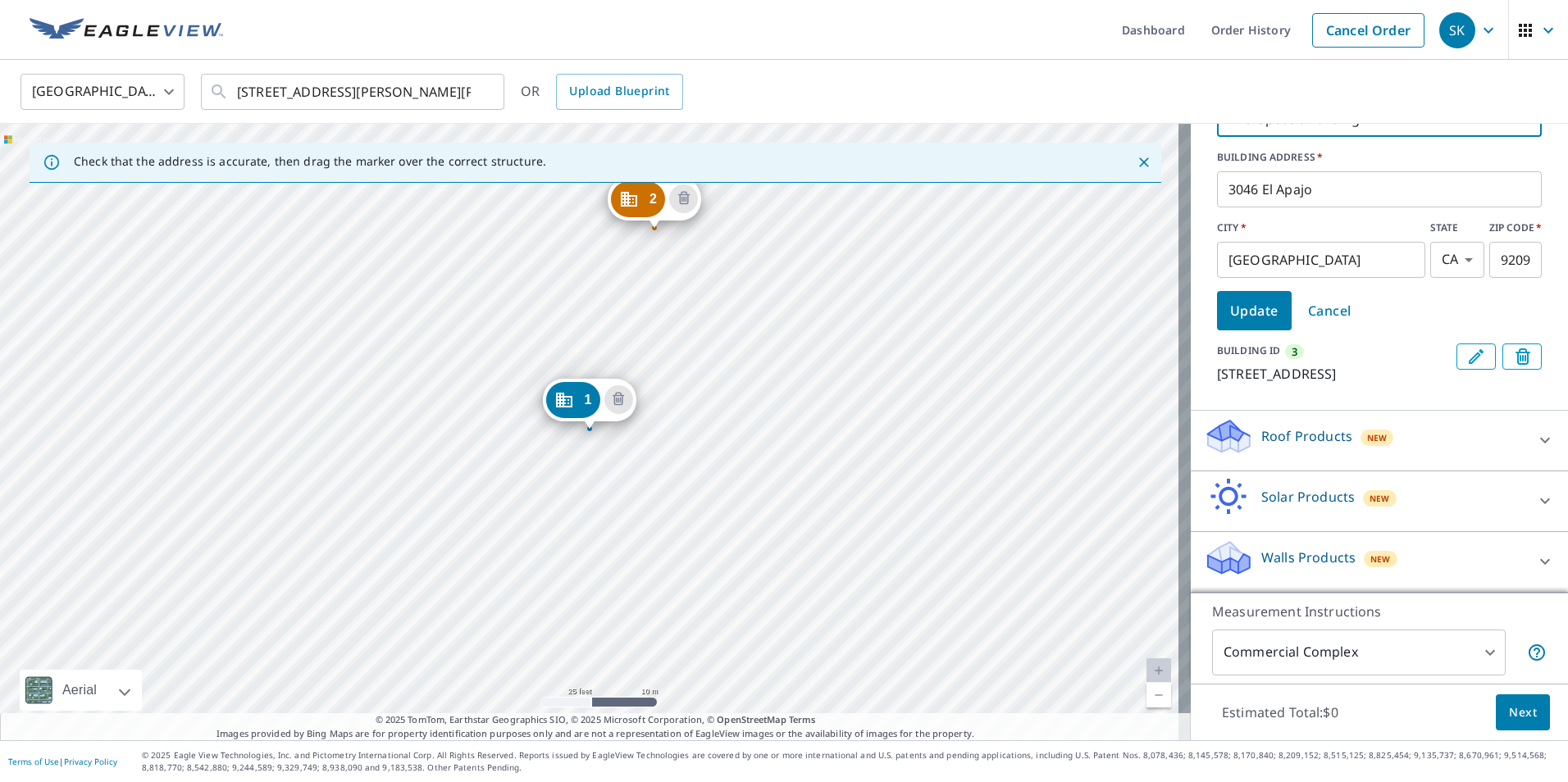
scroll to position [351, 0]
type input "Therapeutic Building"
click at [1457, 344] on button "Edit building 3" at bounding box center [1476, 357] width 39 height 27
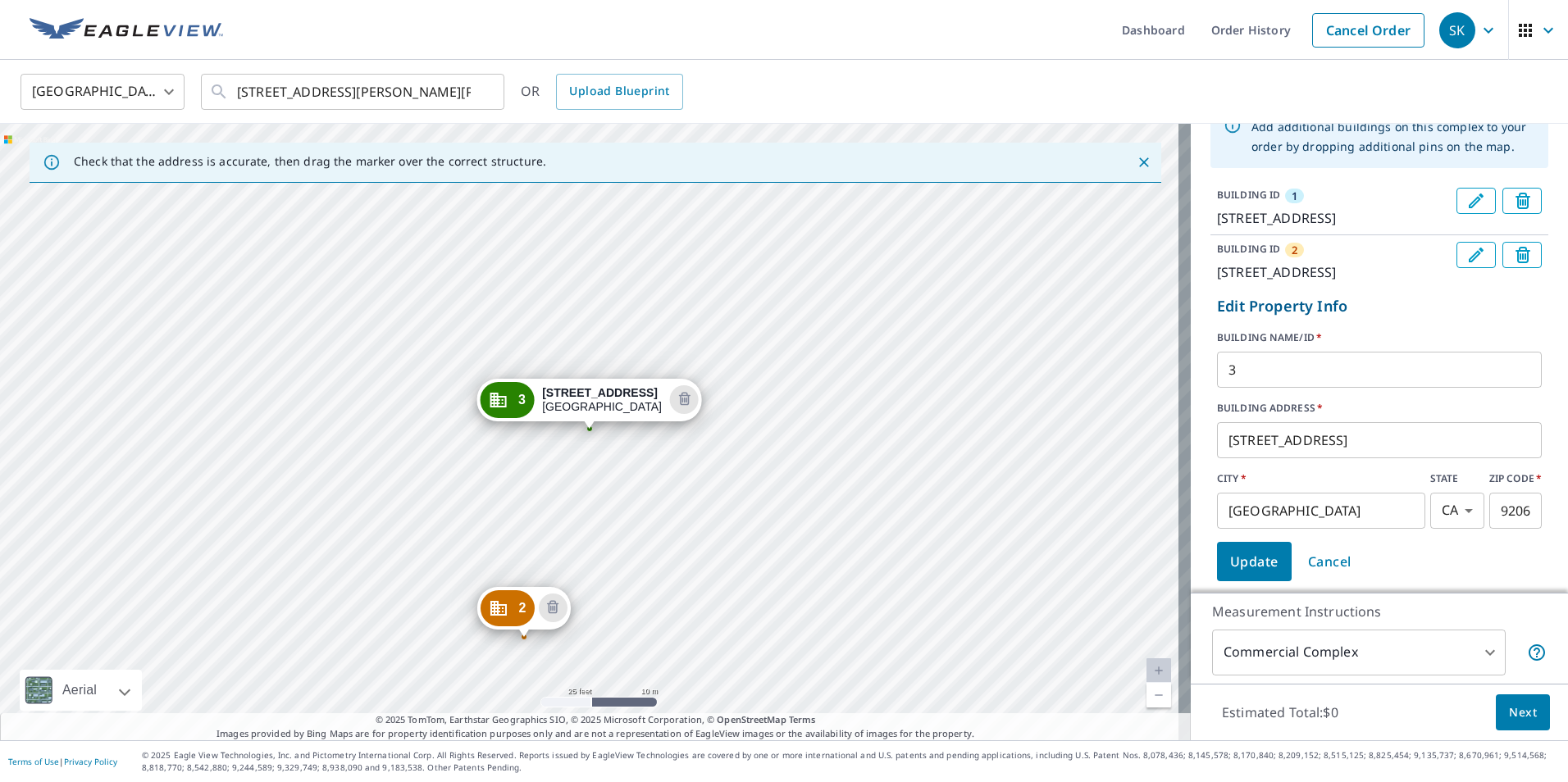
scroll to position [106, 0]
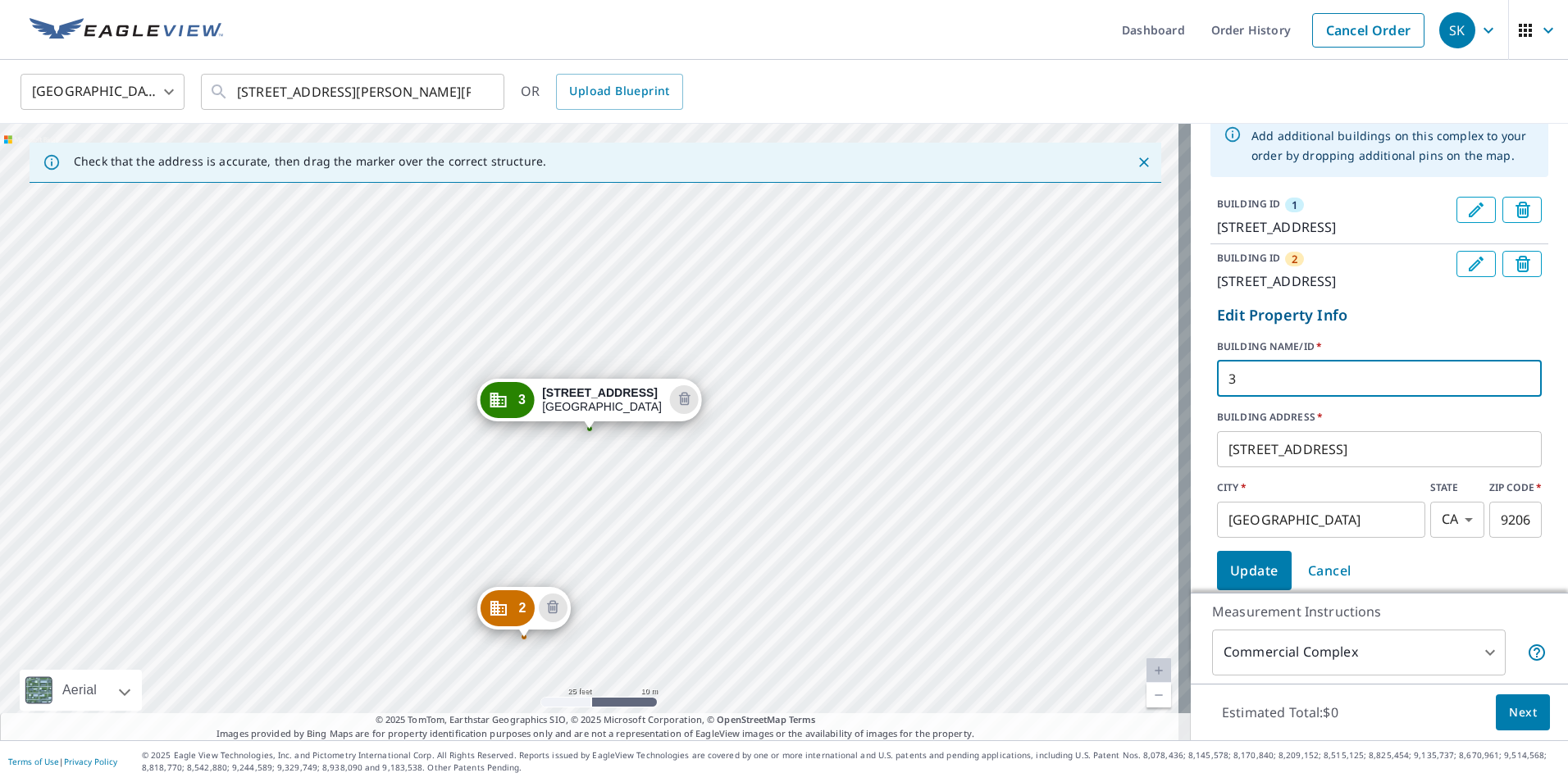
drag, startPoint x: 1223, startPoint y: 412, endPoint x: 1196, endPoint y: 413, distance: 27.0
click at [1196, 413] on div "BUILDING ID 1 [STREET_ADDRESS] BUILDING ID [GEOGRAPHIC_DATA][STREET_ADDRESS] Ed…" at bounding box center [1379, 393] width 377 height 407
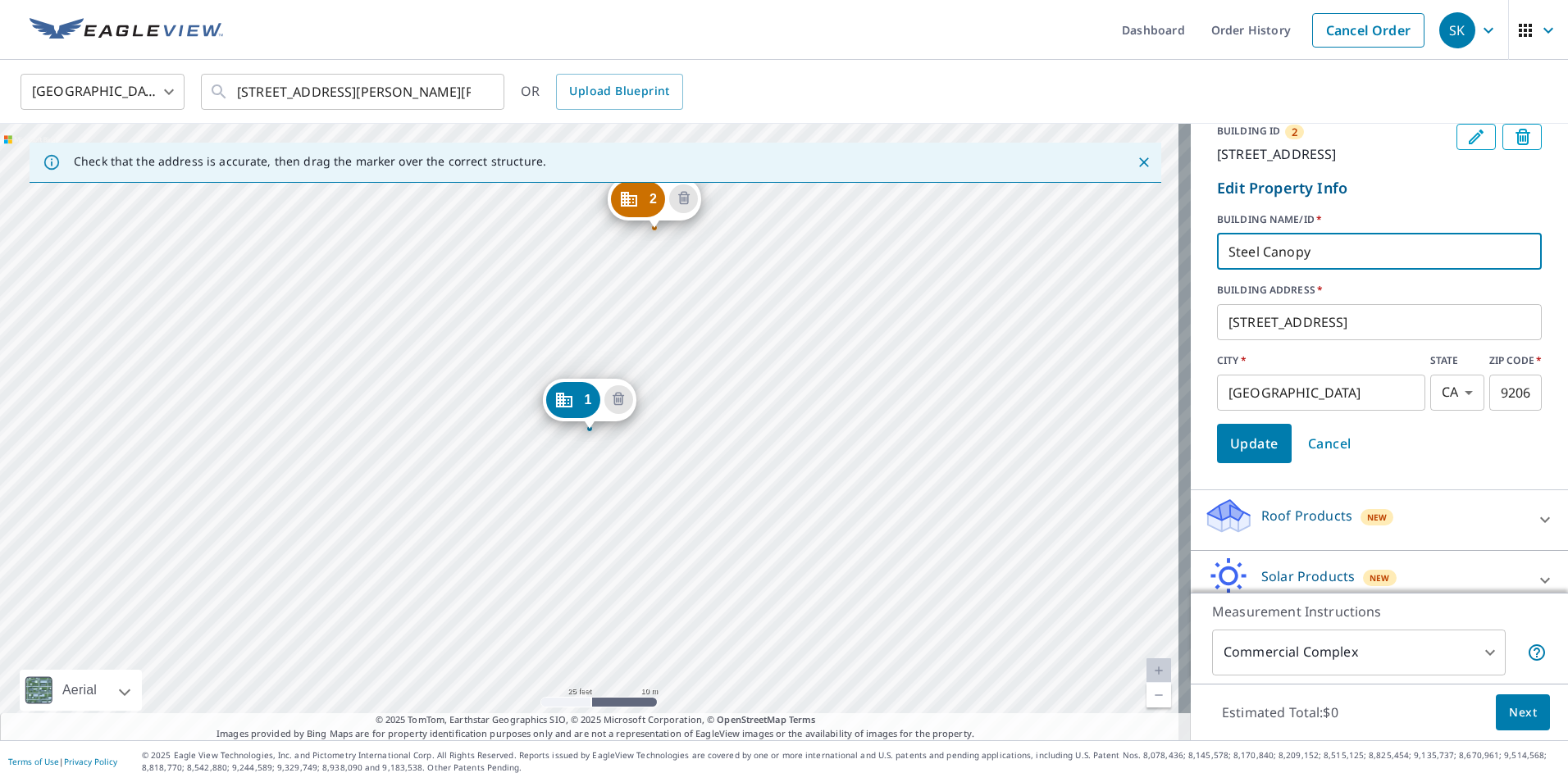
scroll to position [351, 0]
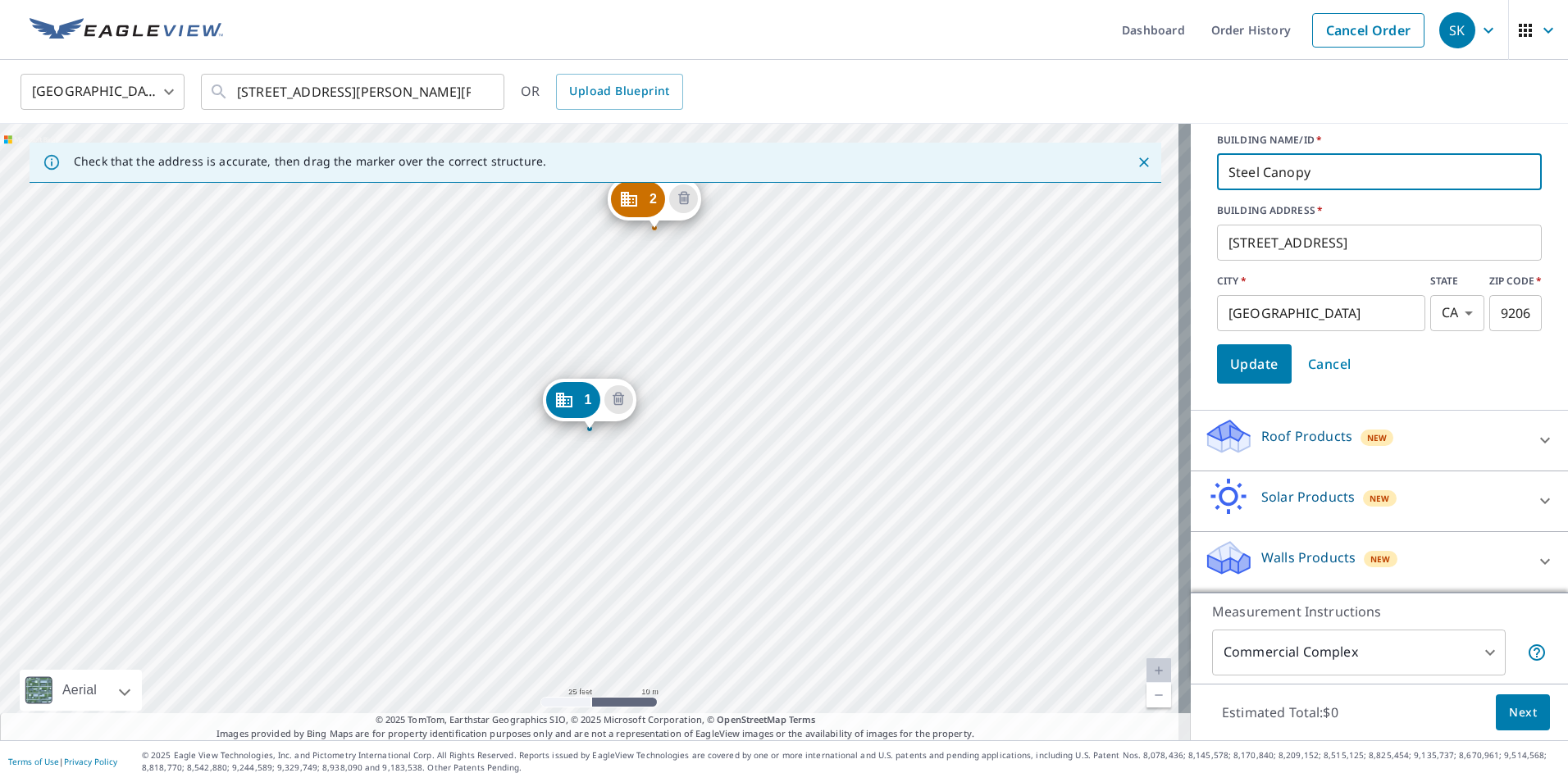
type input "Steel Canopy"
click at [1251, 365] on span "Update" at bounding box center [1254, 364] width 49 height 23
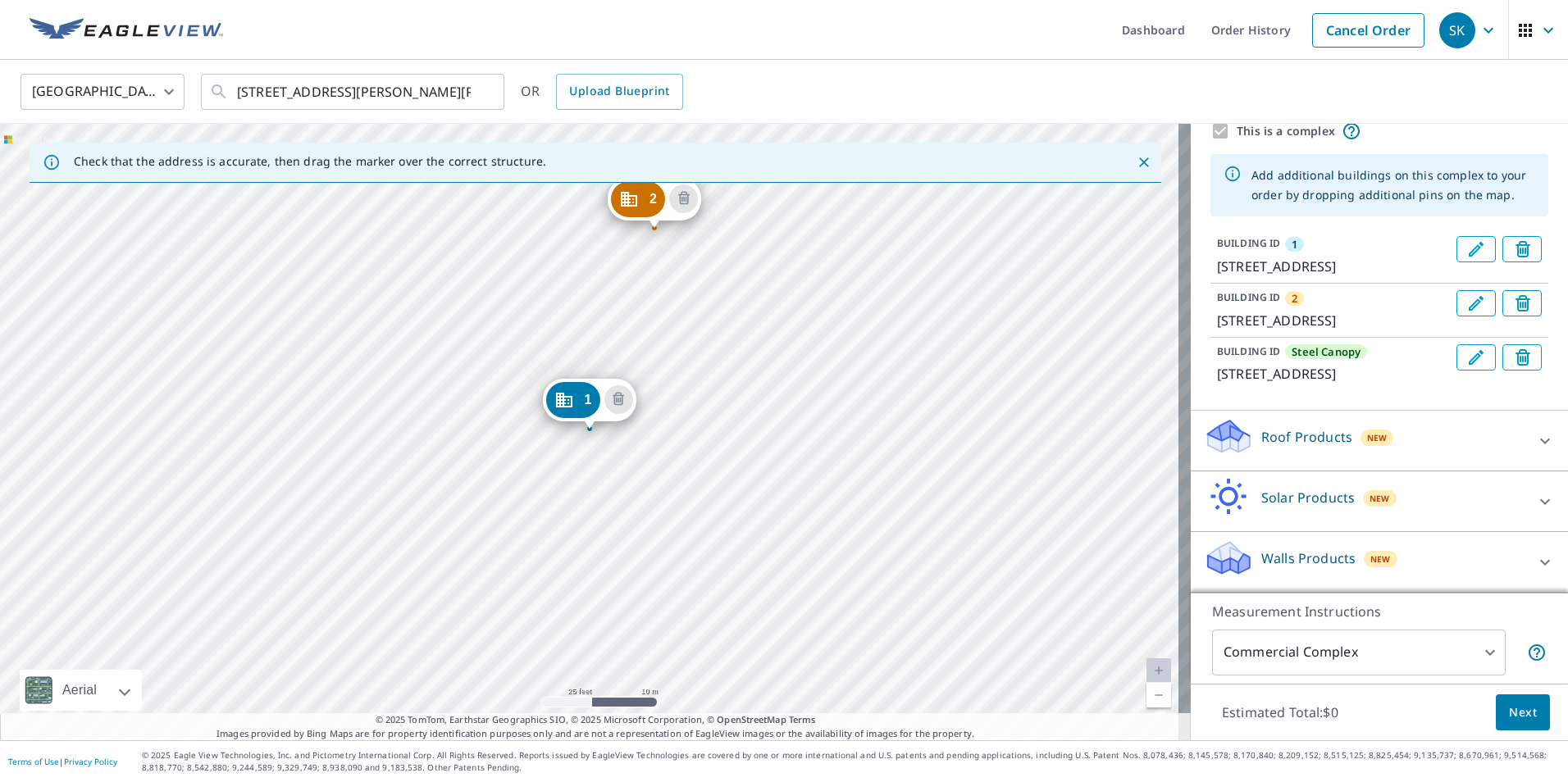
scroll to position [126, 0]
click at [1466, 293] on icon "Edit building 2" at bounding box center [1476, 303] width 20 height 20
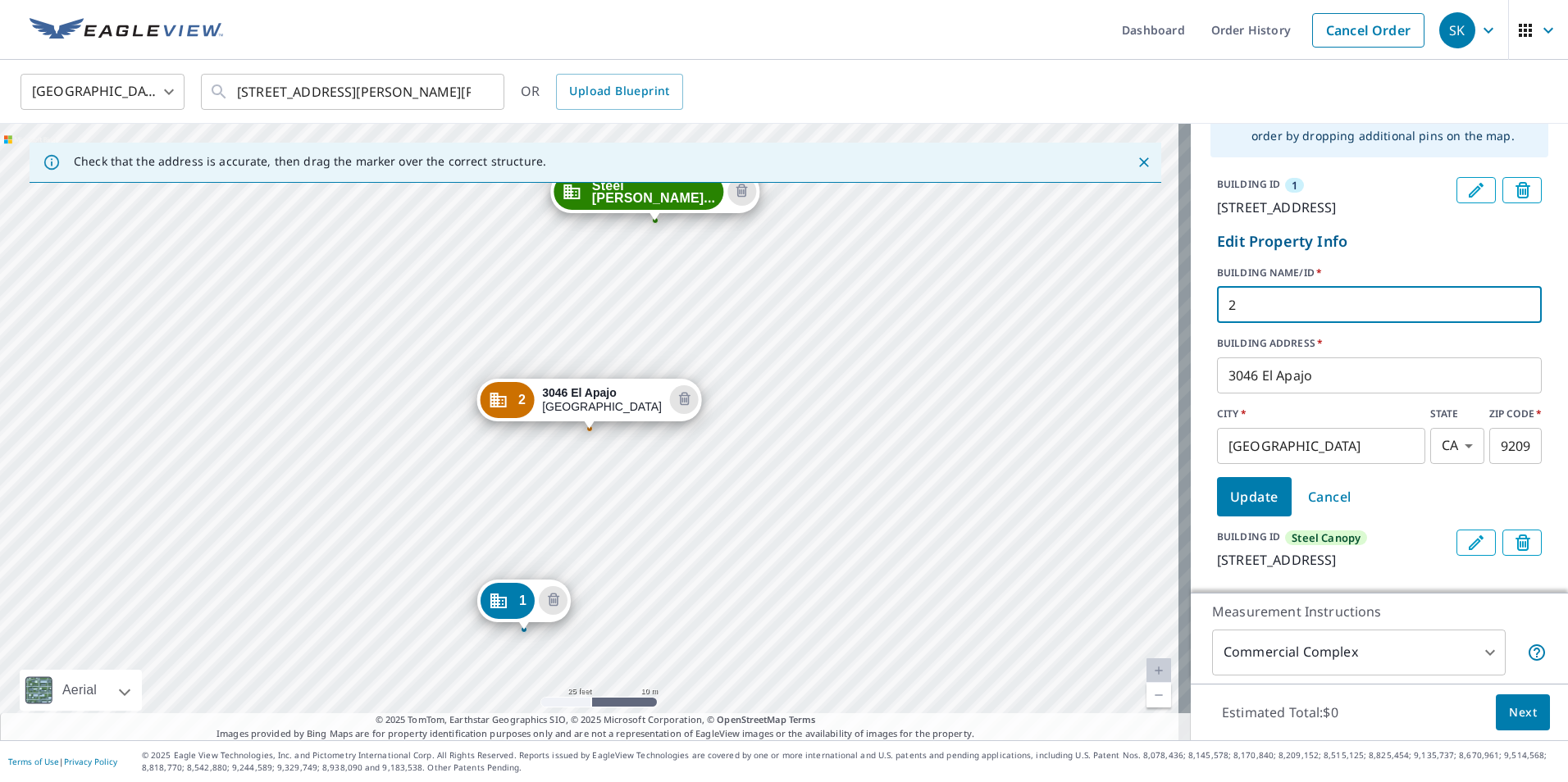
drag, startPoint x: 1254, startPoint y: 329, endPoint x: 1171, endPoint y: 320, distance: 83.5
click at [1171, 320] on div "Check that the address is accurate, then drag the marker over the correct struc…" at bounding box center [784, 431] width 1568 height 616
click at [1326, 327] on input "Therapeutic" at bounding box center [1379, 305] width 325 height 46
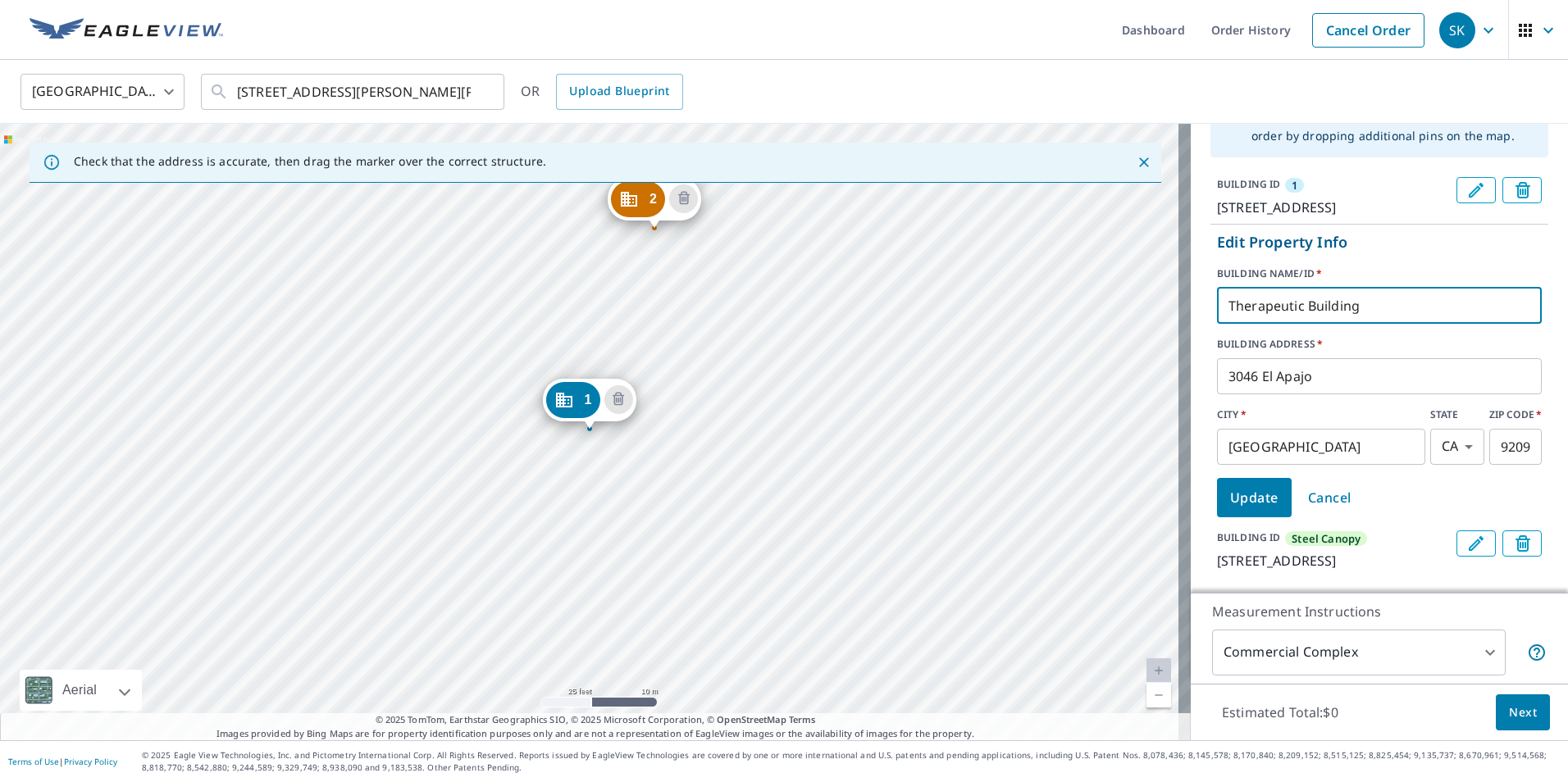
type input "Therapeutic Building"
click at [1244, 510] on span "Update" at bounding box center [1254, 498] width 49 height 23
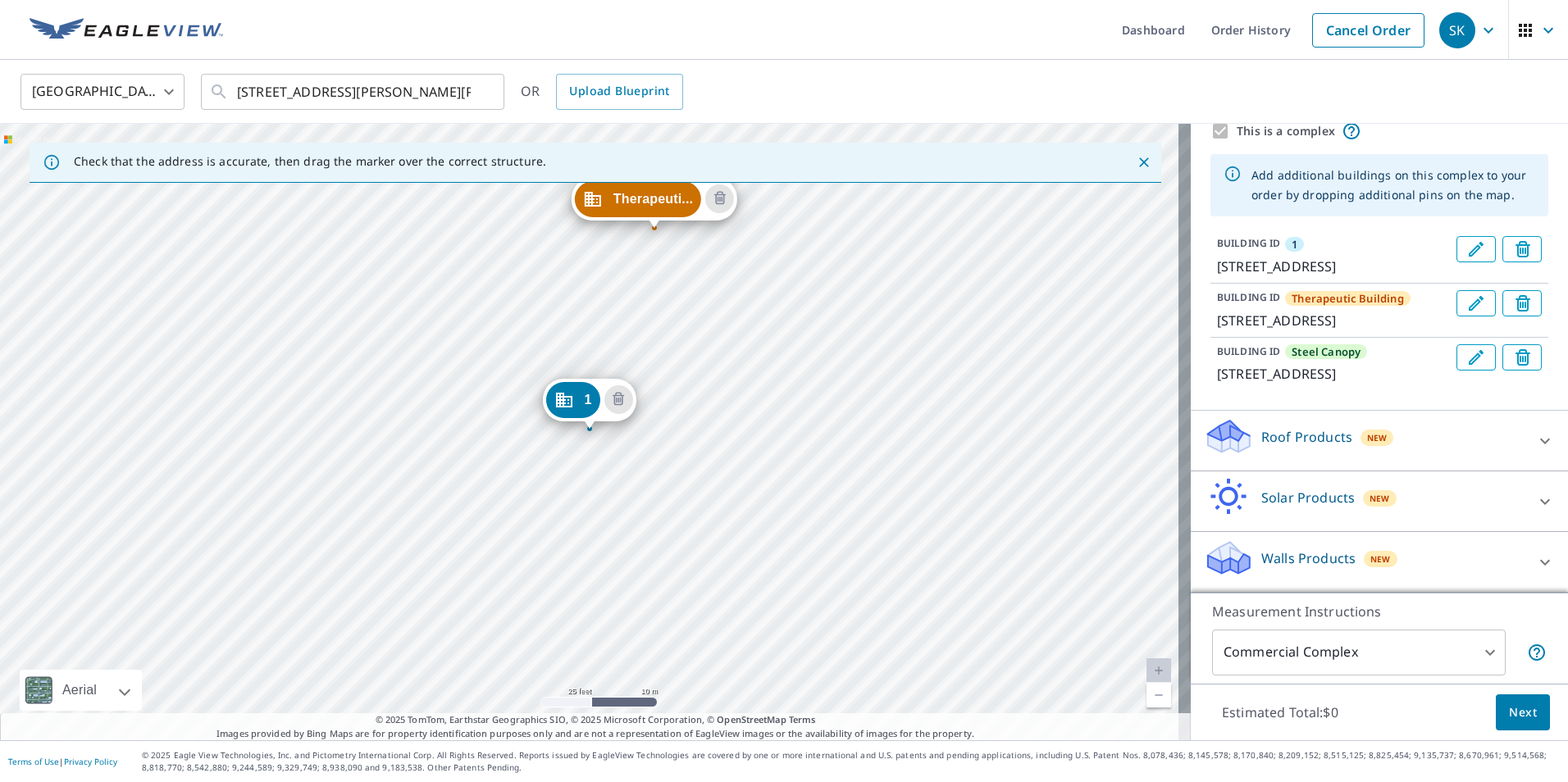
click at [1469, 242] on icon "Edit building 1" at bounding box center [1476, 249] width 14 height 14
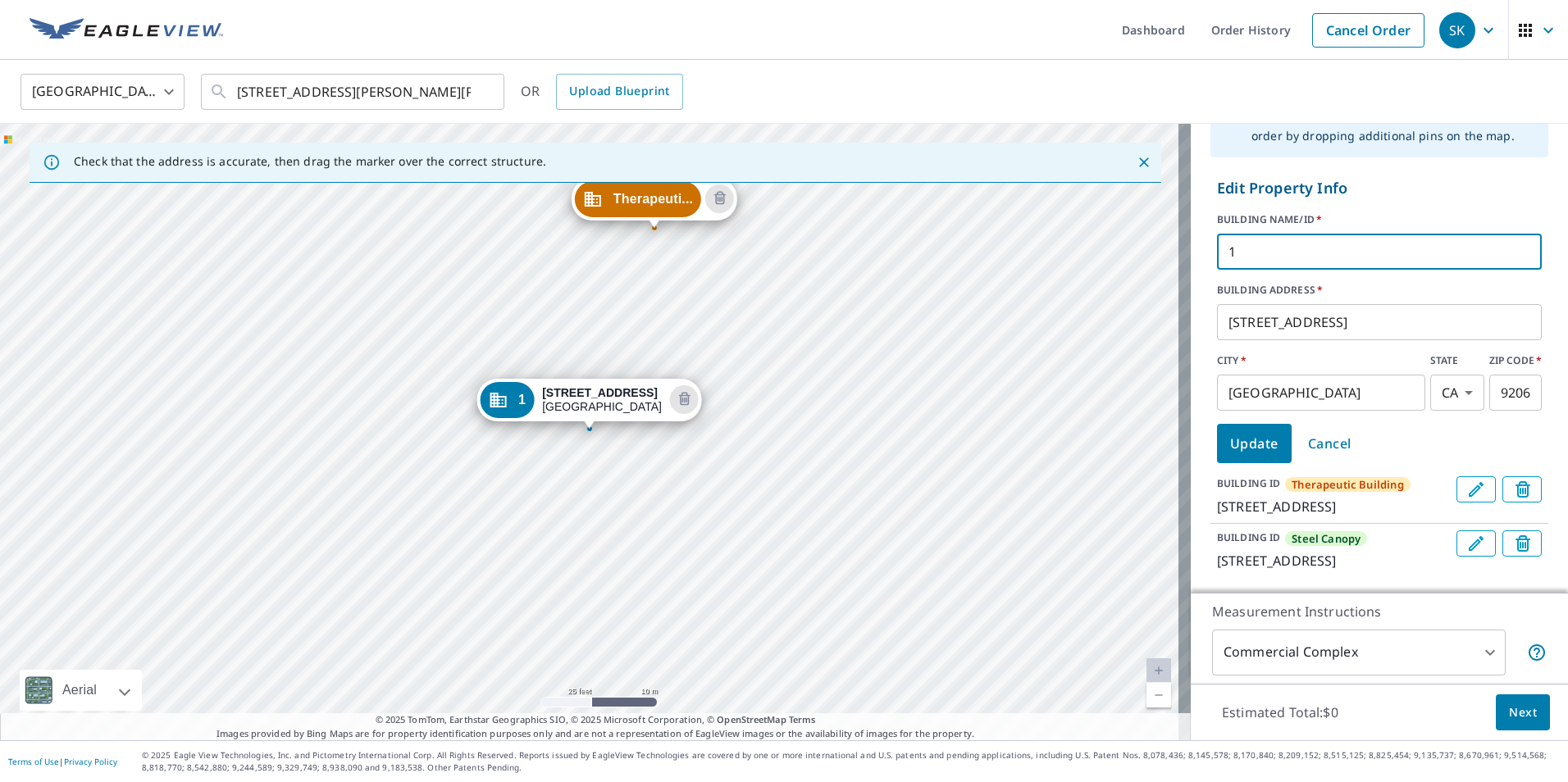
drag, startPoint x: 1242, startPoint y: 255, endPoint x: 1176, endPoint y: 255, distance: 66.0
click at [1191, 255] on div "Edit Property Info BUILDING NAME/ID   * 1 ​ BUILDING ADDRESS   * [STREET_ADDRES…" at bounding box center [1379, 373] width 377 height 407
type input "B"
type input "Horse Stable Building"
click at [1255, 451] on span "Update" at bounding box center [1254, 444] width 49 height 23
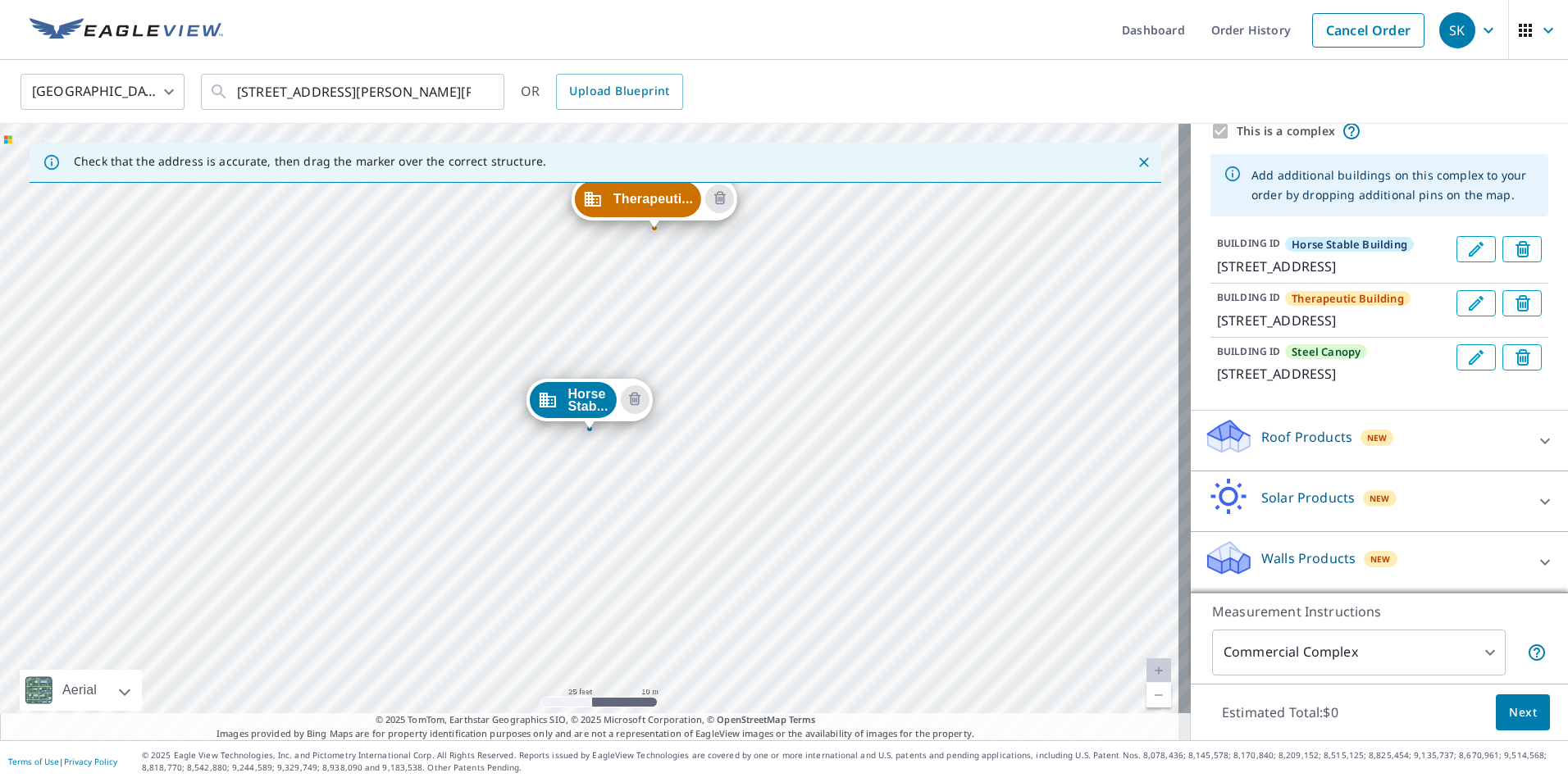
click at [1367, 432] on span "New" at bounding box center [1377, 438] width 21 height 13
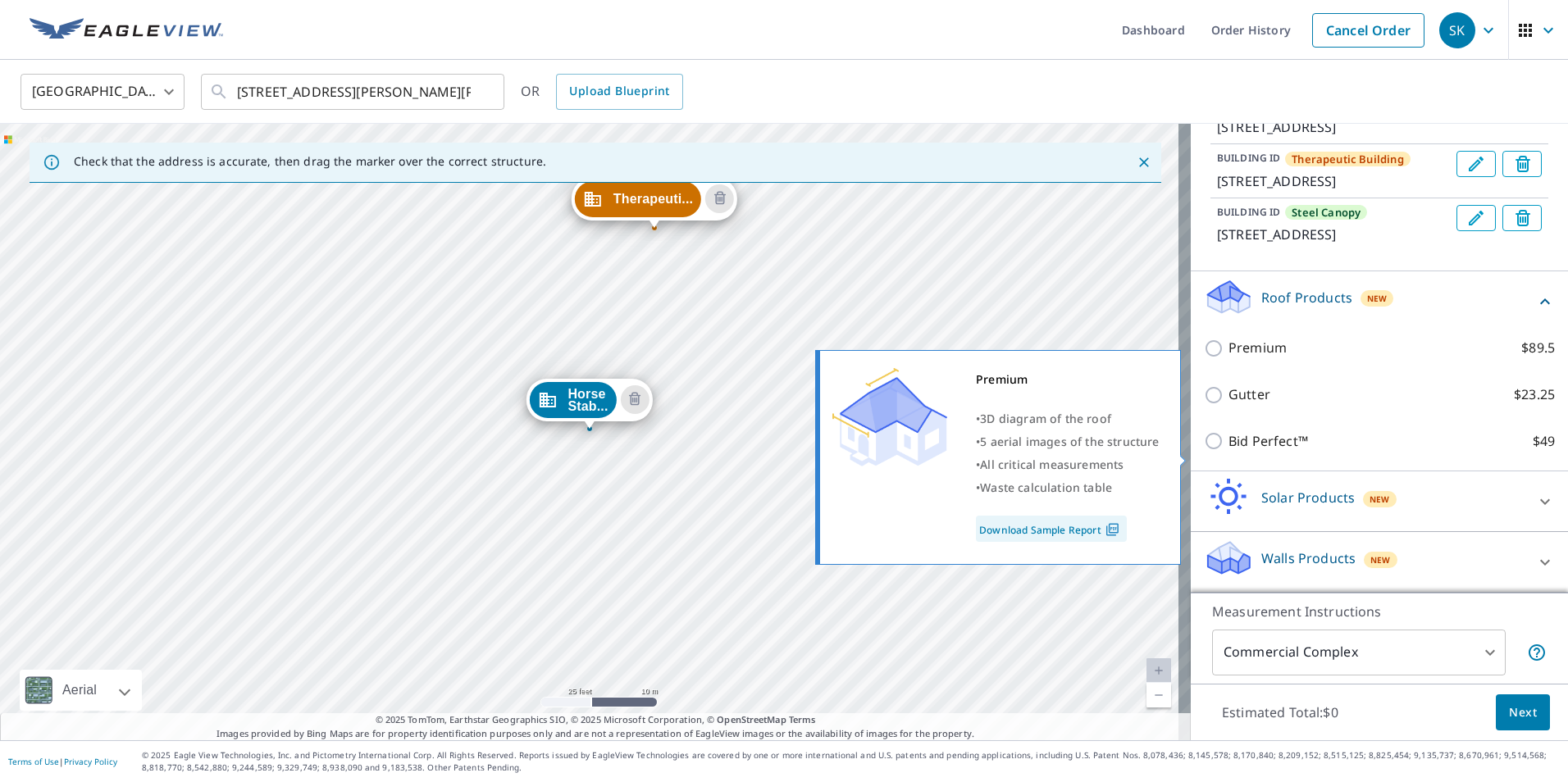
scroll to position [265, 0]
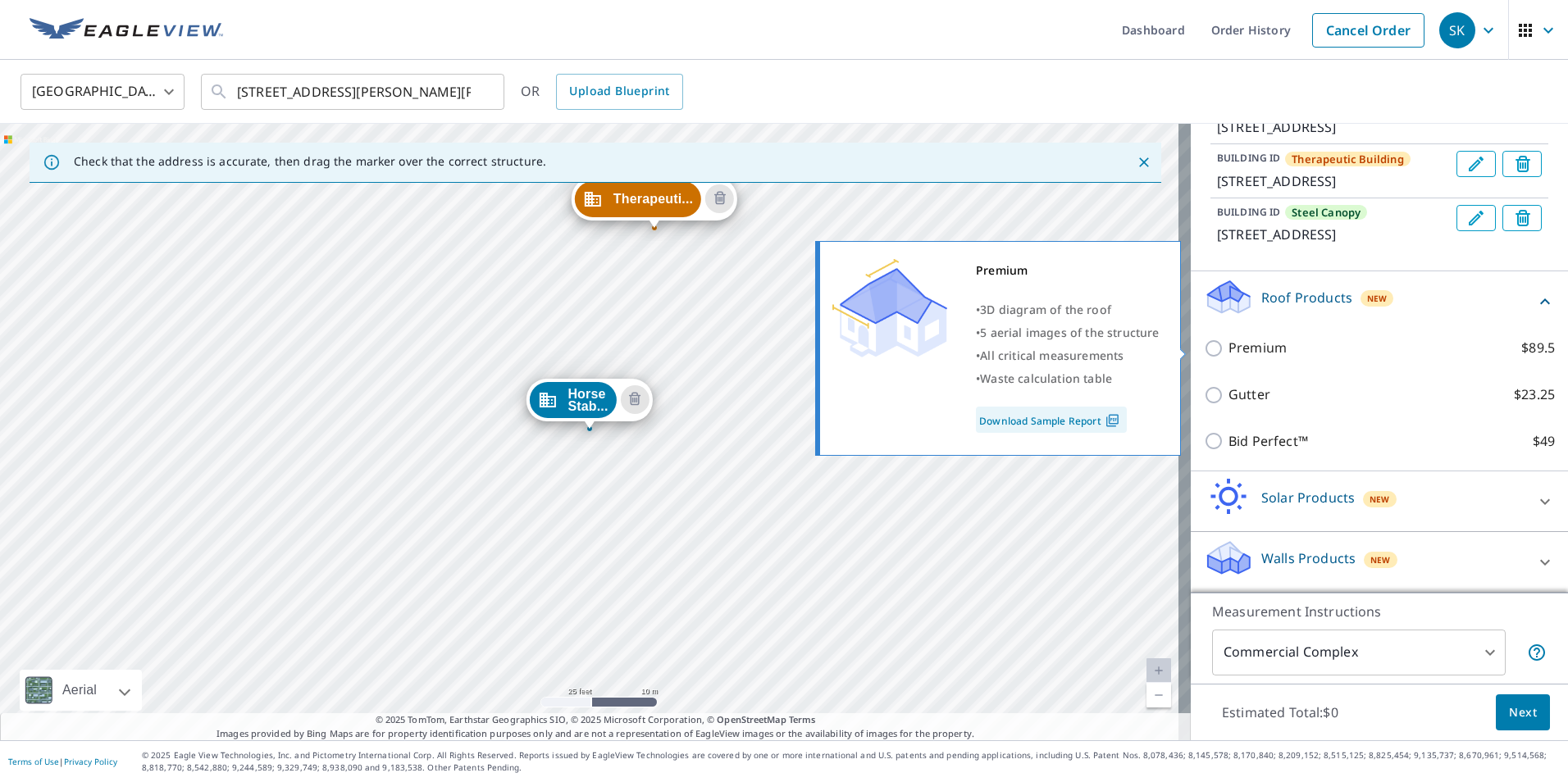
click at [1253, 356] on p "Premium" at bounding box center [1257, 349] width 58 height 21
click at [1229, 356] on input "Premium $89.5" at bounding box center [1216, 349] width 25 height 20
checkbox input "true"
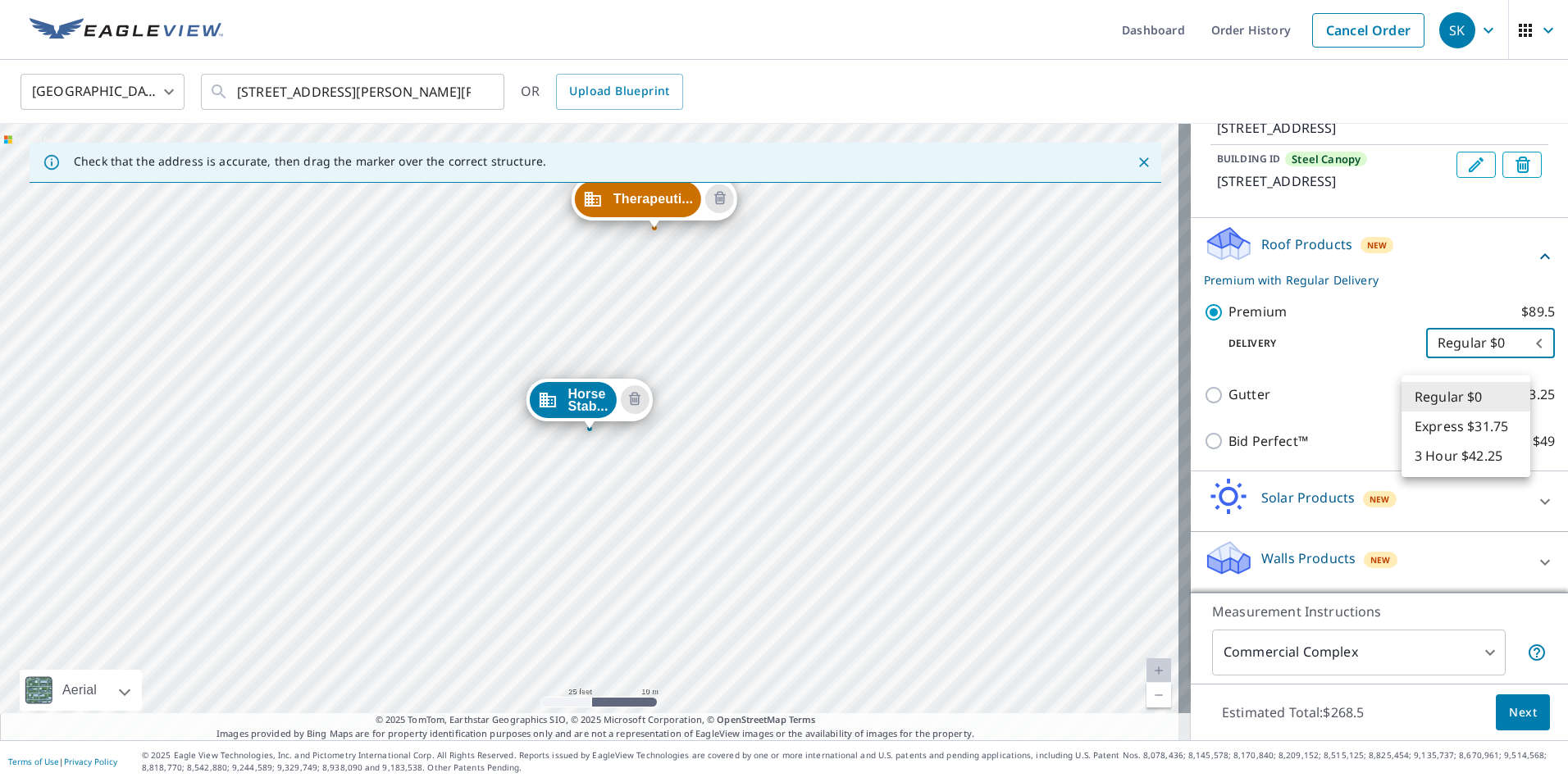
click at [1442, 395] on body "SK SK Dashboard Order History Cancel Order SK [GEOGRAPHIC_DATA] [GEOGRAPHIC_DAT…" at bounding box center [784, 391] width 1568 height 782
click at [1442, 395] on li "Regular $0" at bounding box center [1465, 396] width 129 height 30
click at [1442, 395] on body "SK SK Dashboard Order History Cancel Order SK [GEOGRAPHIC_DATA] [GEOGRAPHIC_DAT…" at bounding box center [784, 391] width 1568 height 782
click at [1418, 429] on li "Express $31.75" at bounding box center [1465, 426] width 129 height 30
click at [1434, 401] on body "SK SK Dashboard Order History Cancel Order SK [GEOGRAPHIC_DATA] [GEOGRAPHIC_DAT…" at bounding box center [784, 391] width 1568 height 782
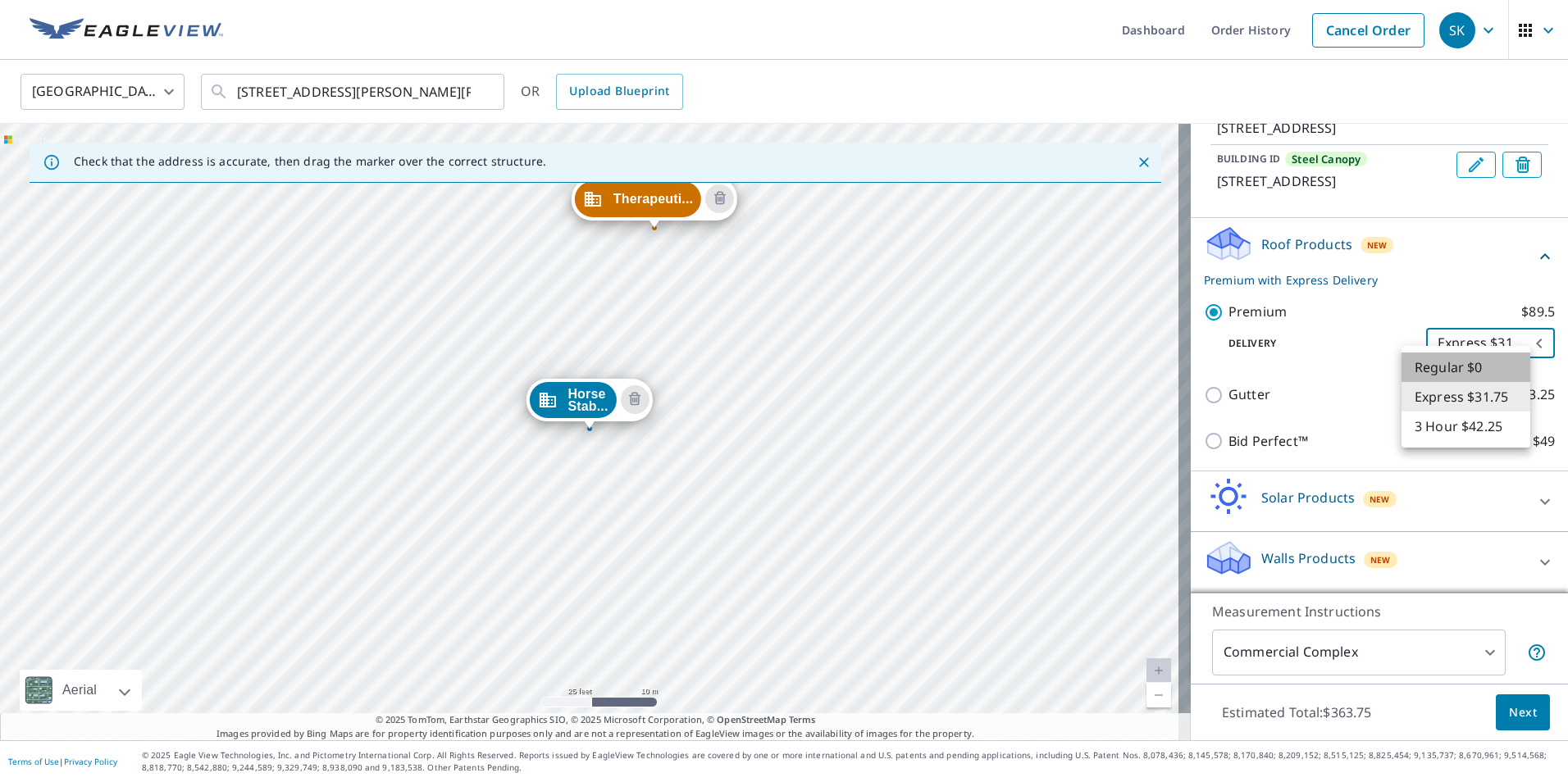
click at [1447, 360] on li "Regular $0" at bounding box center [1465, 367] width 129 height 30
type input "8"
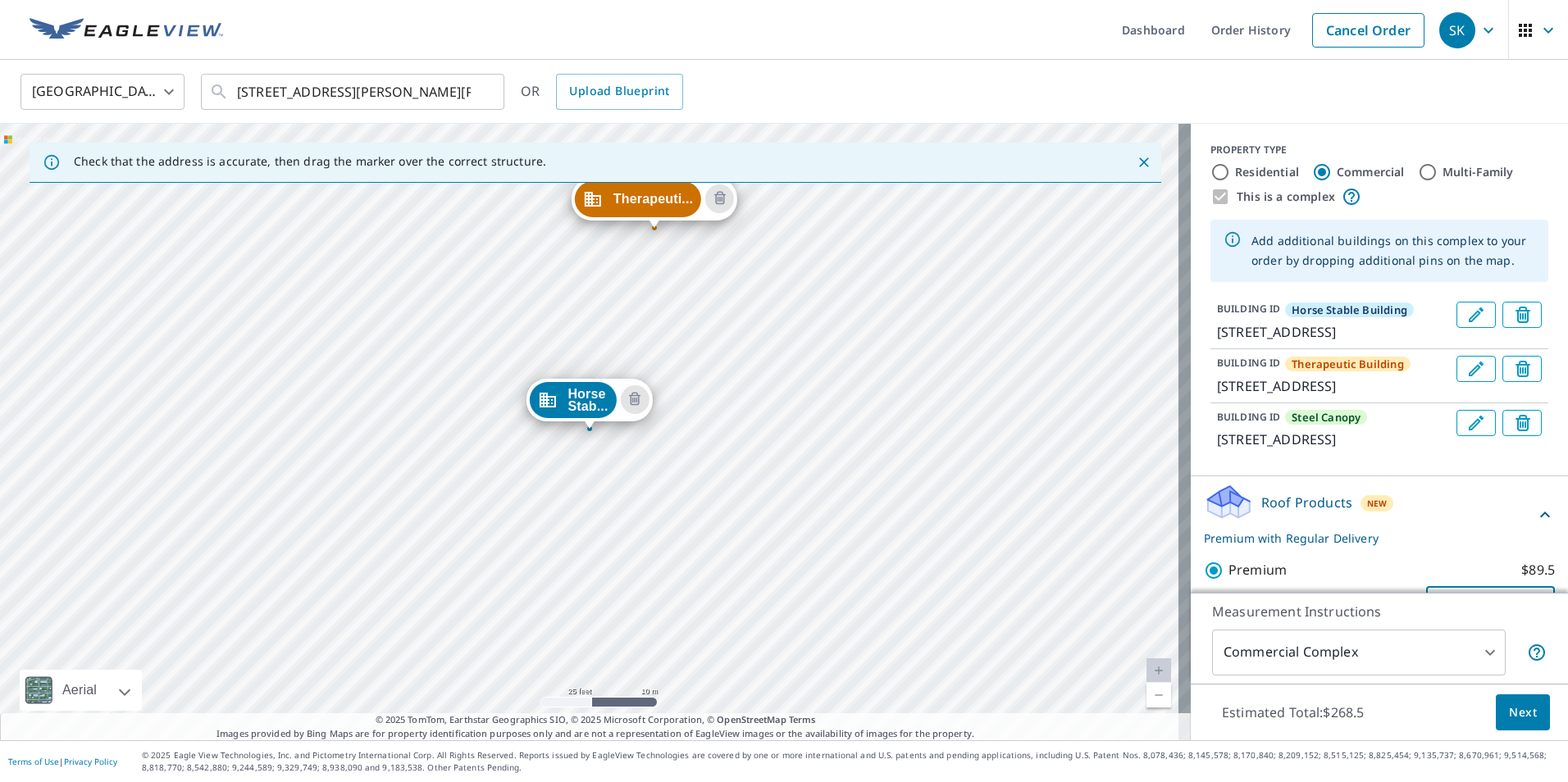
scroll to position [0, 0]
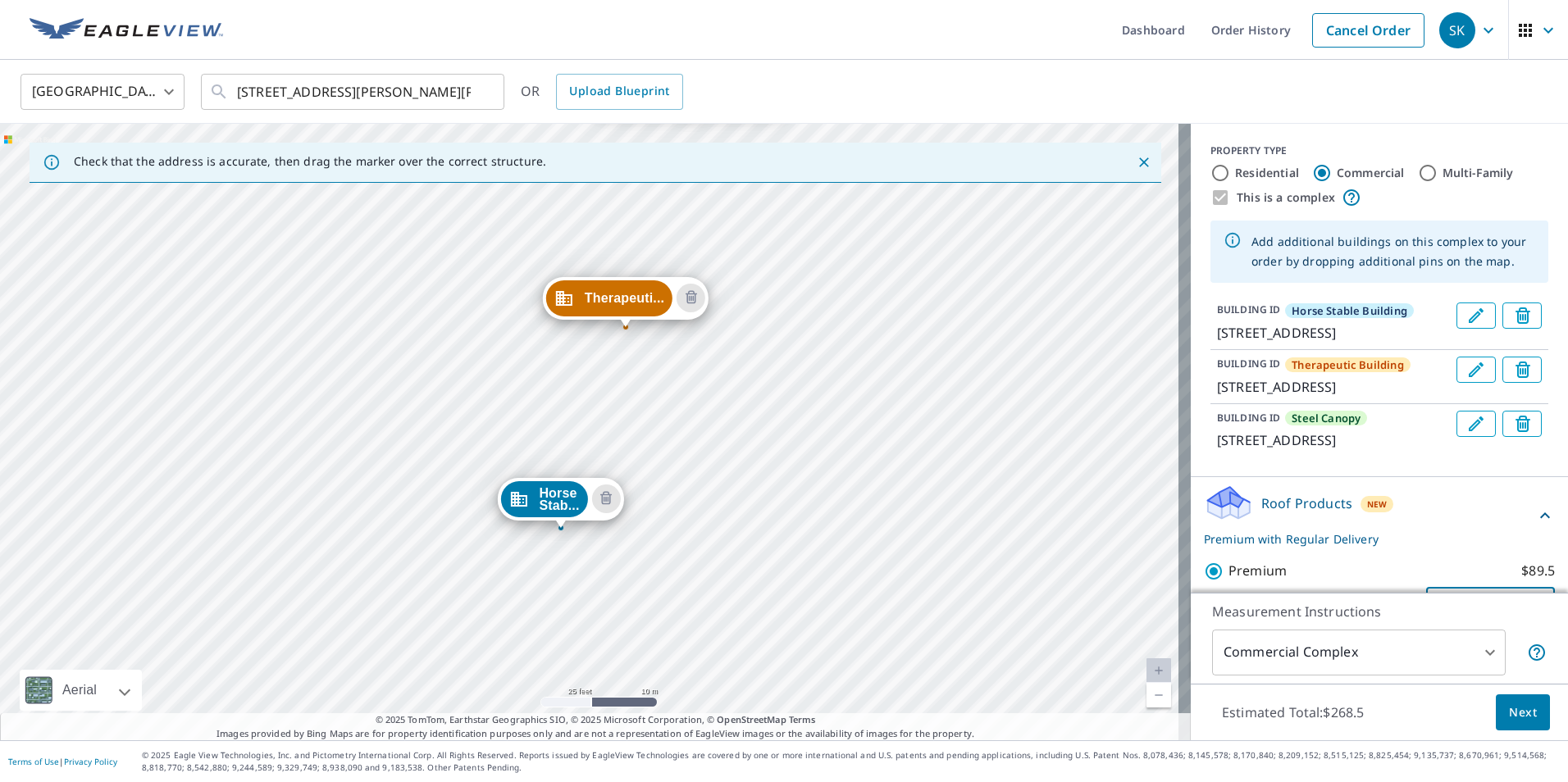
drag, startPoint x: 775, startPoint y: 302, endPoint x: 742, endPoint y: 403, distance: 106.3
click at [742, 411] on div "Therapeuti... [STREET_ADDRESS] Steel [PERSON_NAME]... [STREET_ADDRESS] [GEOGRAP…" at bounding box center [595, 431] width 1191 height 616
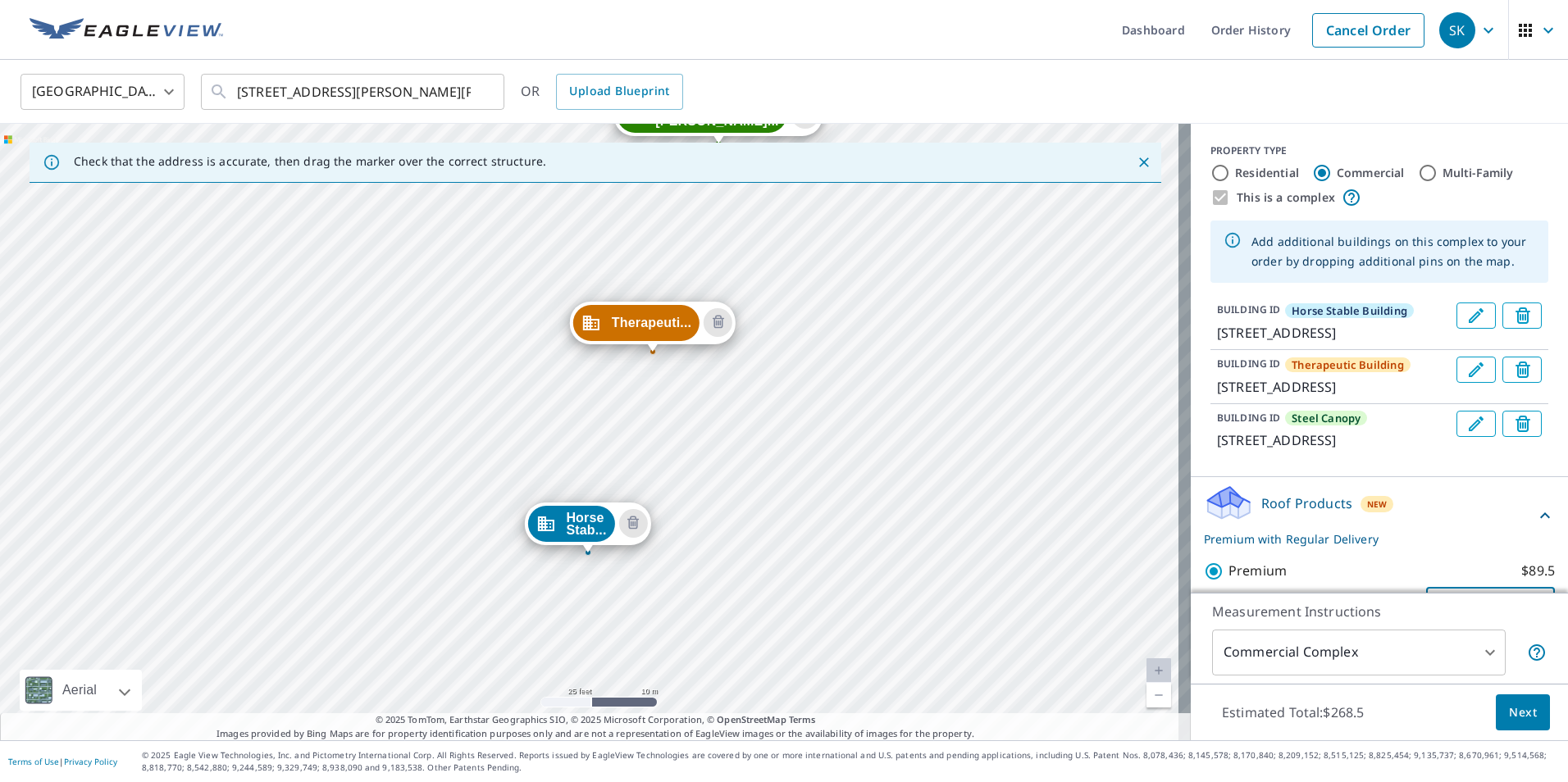
drag, startPoint x: 785, startPoint y: 351, endPoint x: 836, endPoint y: 241, distance: 121.2
click at [836, 241] on div "Therapeuti... [STREET_ADDRESS] Steel [PERSON_NAME]... [STREET_ADDRESS] [GEOGRAP…" at bounding box center [595, 431] width 1191 height 616
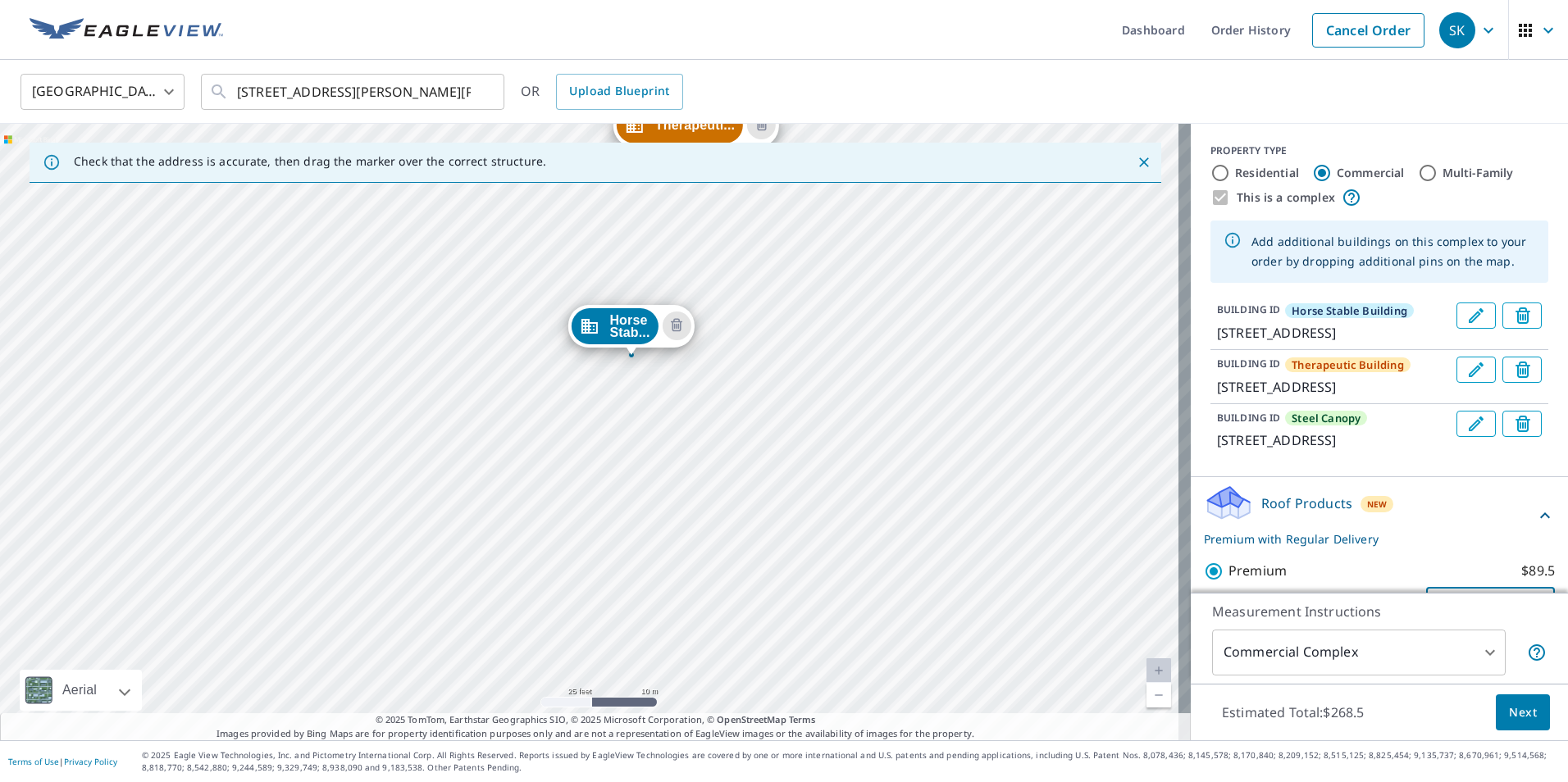
drag, startPoint x: 832, startPoint y: 342, endPoint x: 860, endPoint y: 221, distance: 124.2
click at [860, 221] on div "Therapeuti... [STREET_ADDRESS] Steel [PERSON_NAME]... [STREET_ADDRESS] [GEOGRAP…" at bounding box center [595, 431] width 1191 height 616
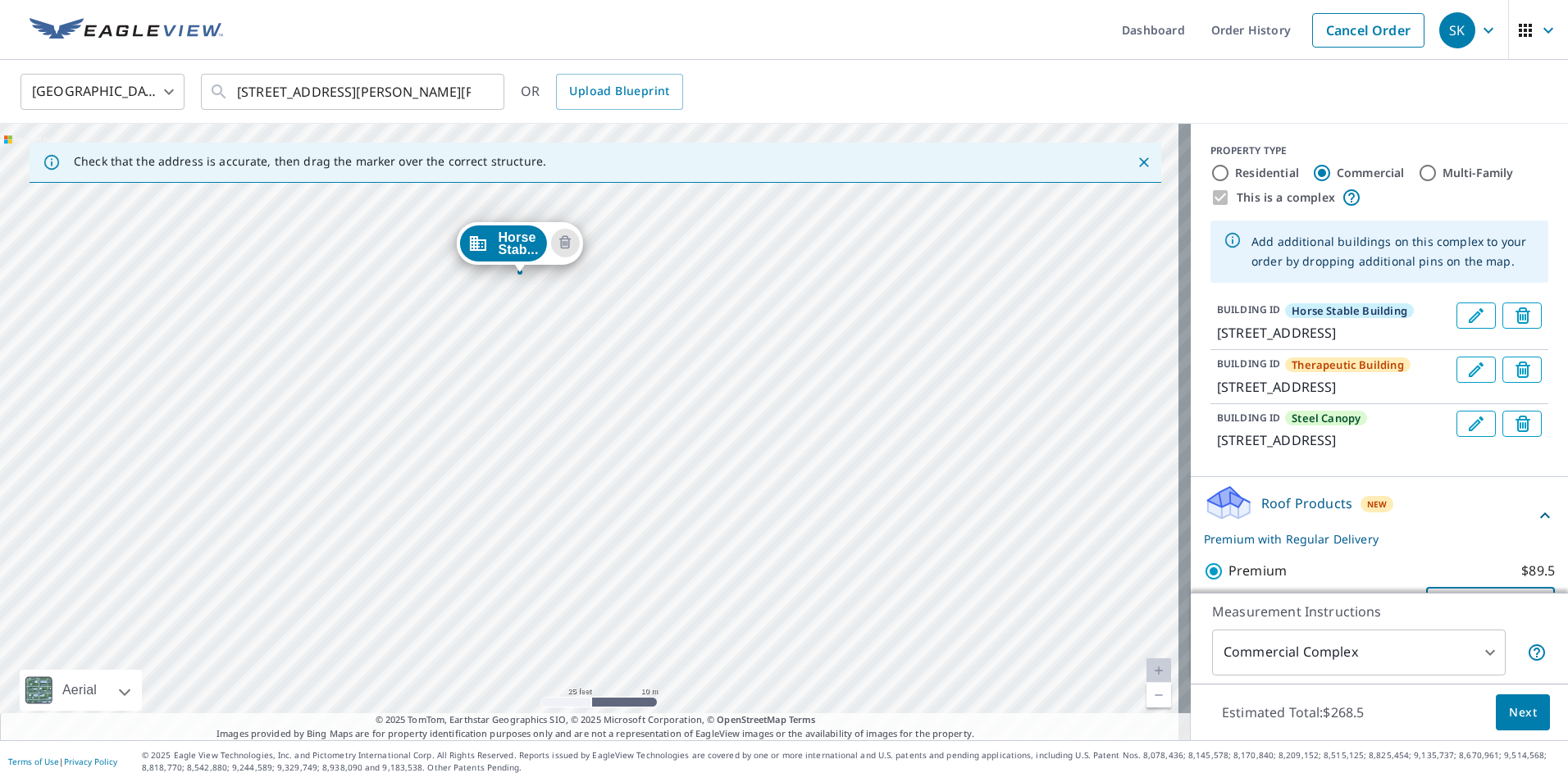
drag, startPoint x: 914, startPoint y: 355, endPoint x: 805, endPoint y: 281, distance: 131.7
click at [805, 281] on div "Therapeuti... [STREET_ADDRESS] Steel [PERSON_NAME]... [STREET_ADDRESS] [GEOGRAP…" at bounding box center [595, 431] width 1191 height 616
click at [1395, 643] on body "SK SK Dashboard Order History Cancel Order SK [GEOGRAPHIC_DATA] [GEOGRAPHIC_DAT…" at bounding box center [784, 391] width 1568 height 782
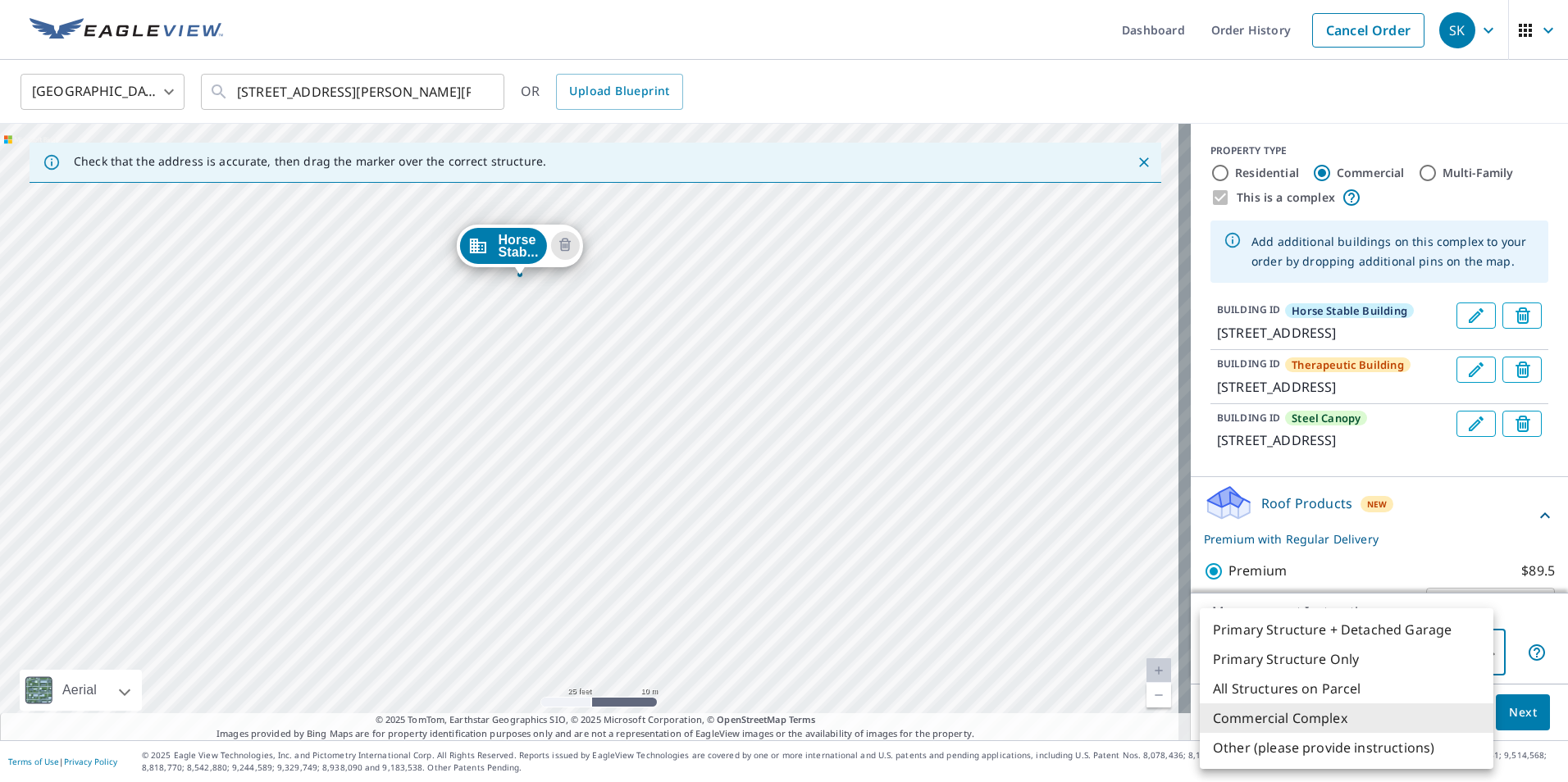
click at [1089, 640] on div at bounding box center [784, 391] width 1568 height 782
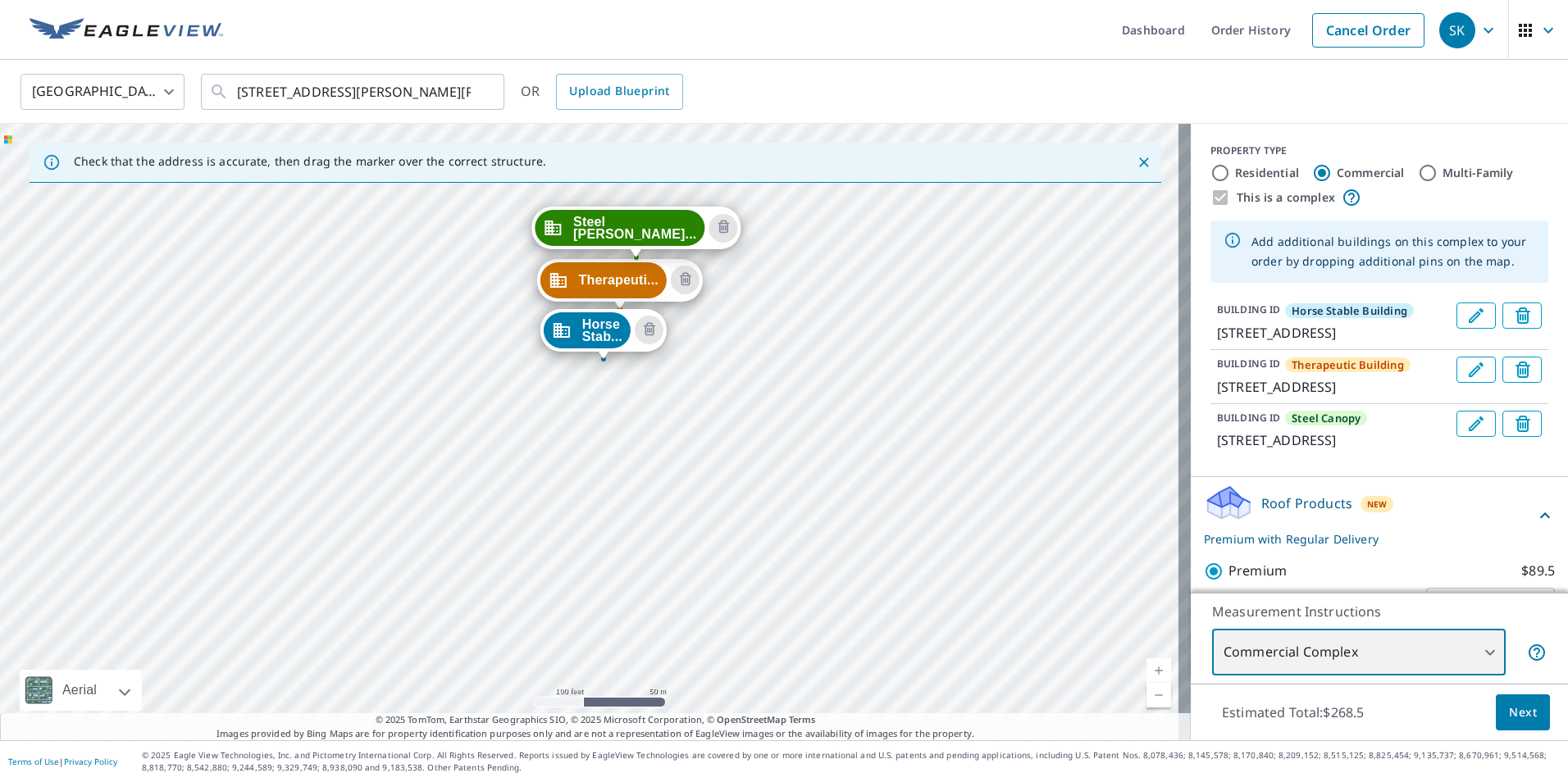
drag, startPoint x: 531, startPoint y: 587, endPoint x: 543, endPoint y: 470, distance: 117.6
click at [543, 470] on div "Therapeuti... [STREET_ADDRESS] Steel [PERSON_NAME]... [STREET_ADDRESS] [GEOGRAP…" at bounding box center [595, 431] width 1191 height 616
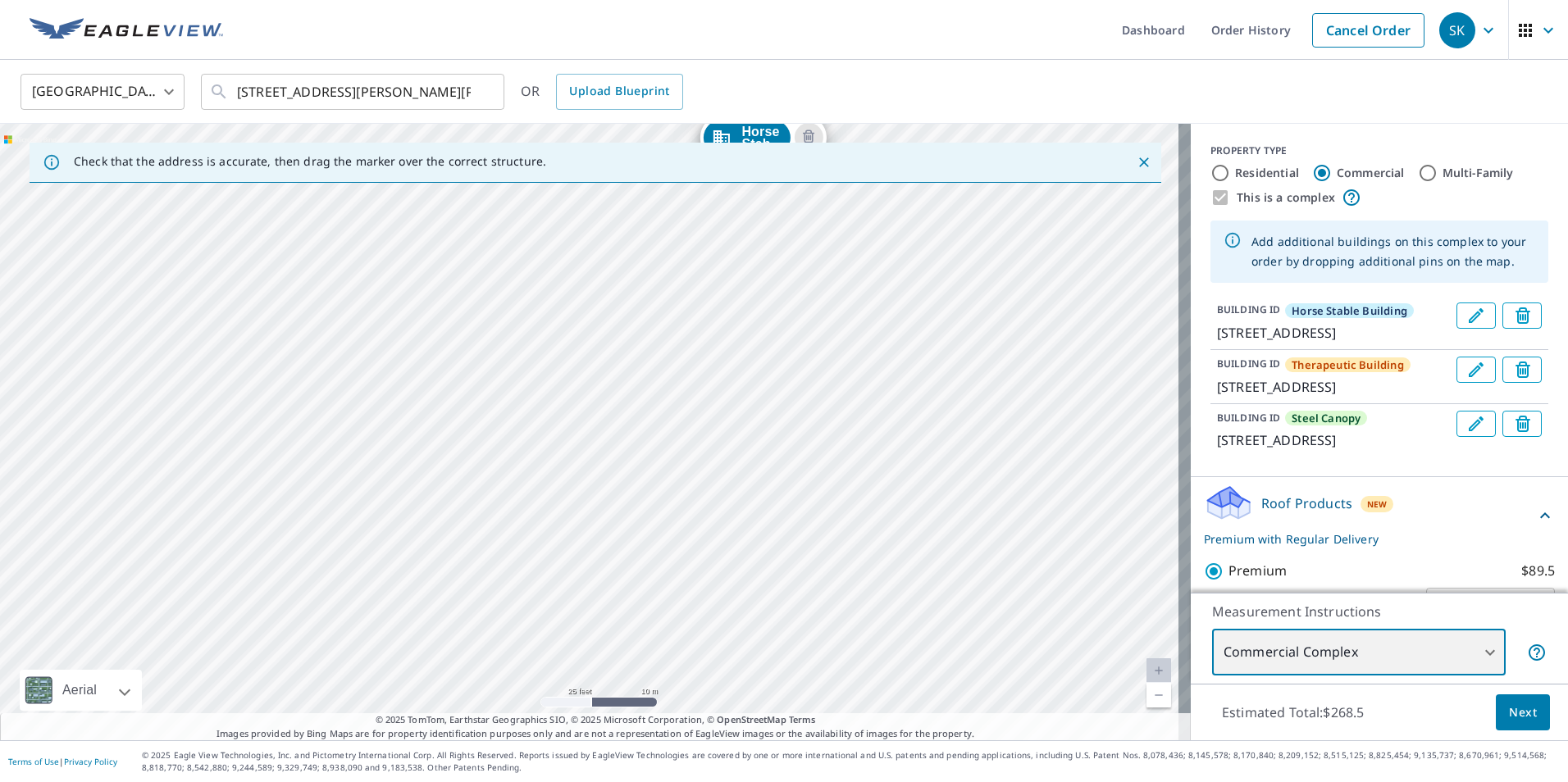
drag, startPoint x: 821, startPoint y: 422, endPoint x: 754, endPoint y: 716, distance: 301.5
click at [752, 719] on div "Check that the address is accurate, then drag the marker over the correct struc…" at bounding box center [595, 431] width 1191 height 616
drag, startPoint x: 804, startPoint y: 536, endPoint x: 697, endPoint y: 749, distance: 238.4
click at [701, 744] on div "Dashboard Order History Cancel Order SK [GEOGRAPHIC_DATA] [GEOGRAPHIC_DATA] ​ […" at bounding box center [784, 391] width 1568 height 782
click at [1510, 715] on span "Next" at bounding box center [1522, 713] width 28 height 21
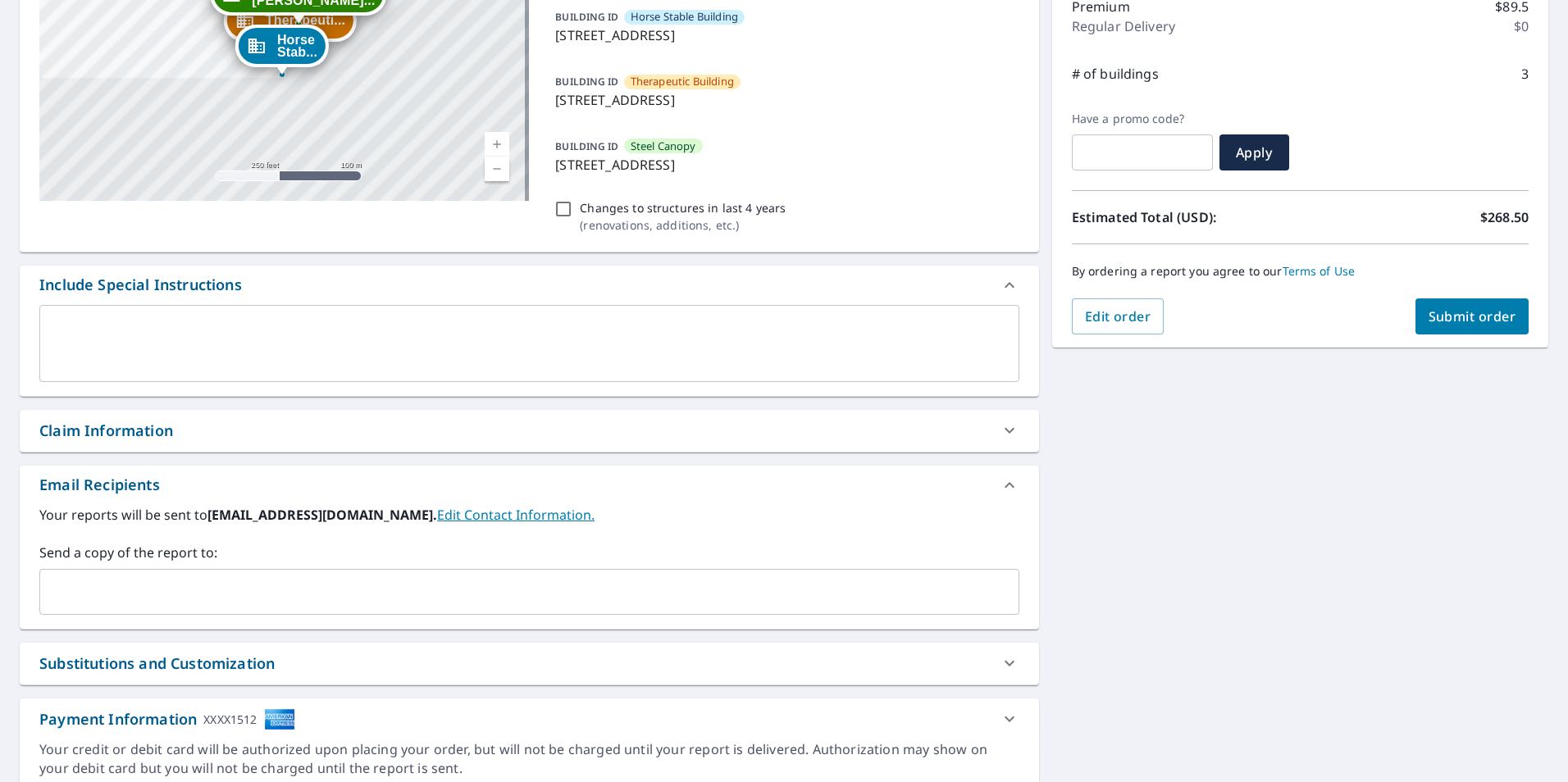
scroll to position [41, 0]
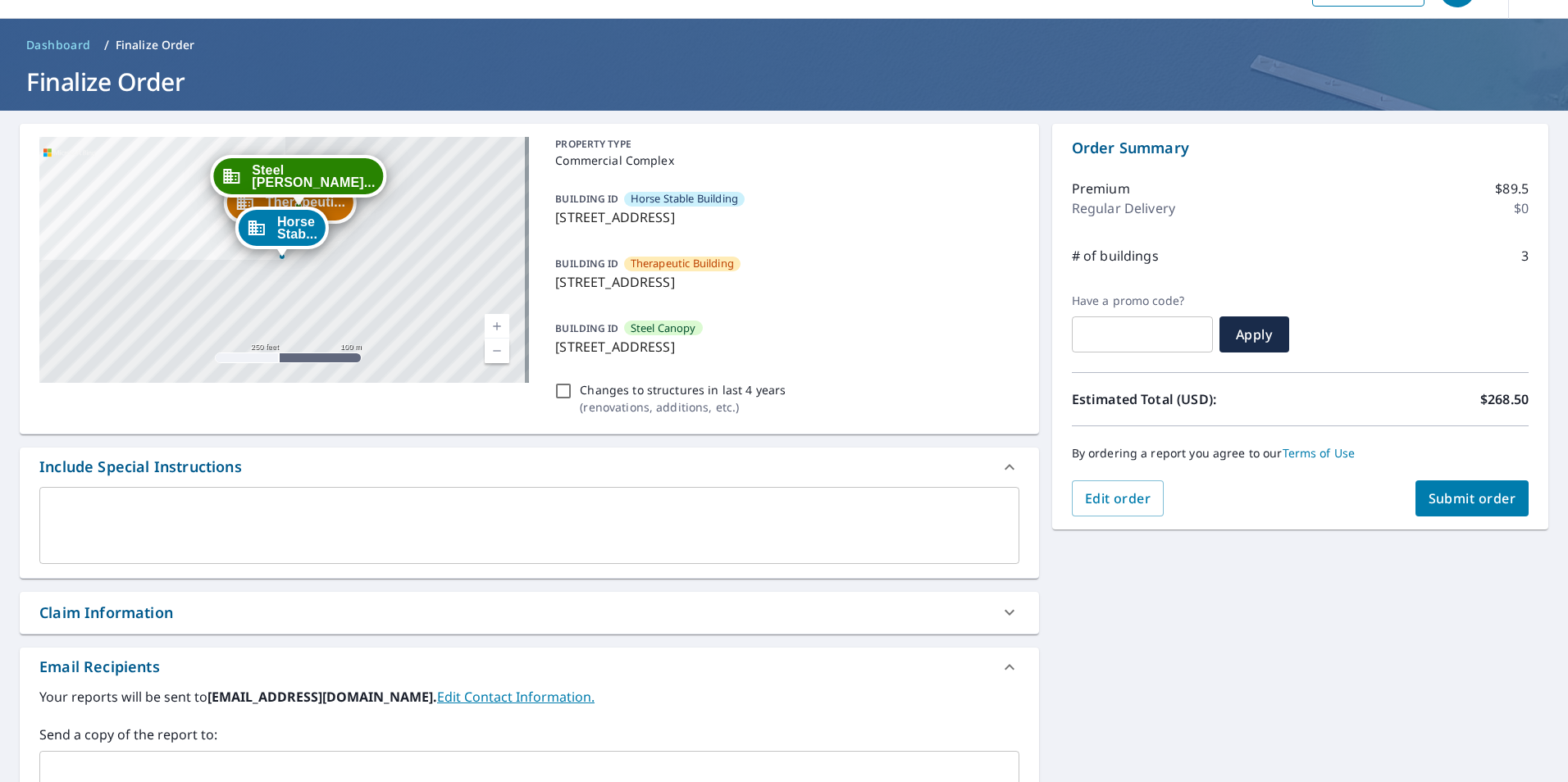
click at [1437, 495] on span "Submit order" at bounding box center [1473, 498] width 88 height 18
